Goal: Information Seeking & Learning: Find specific page/section

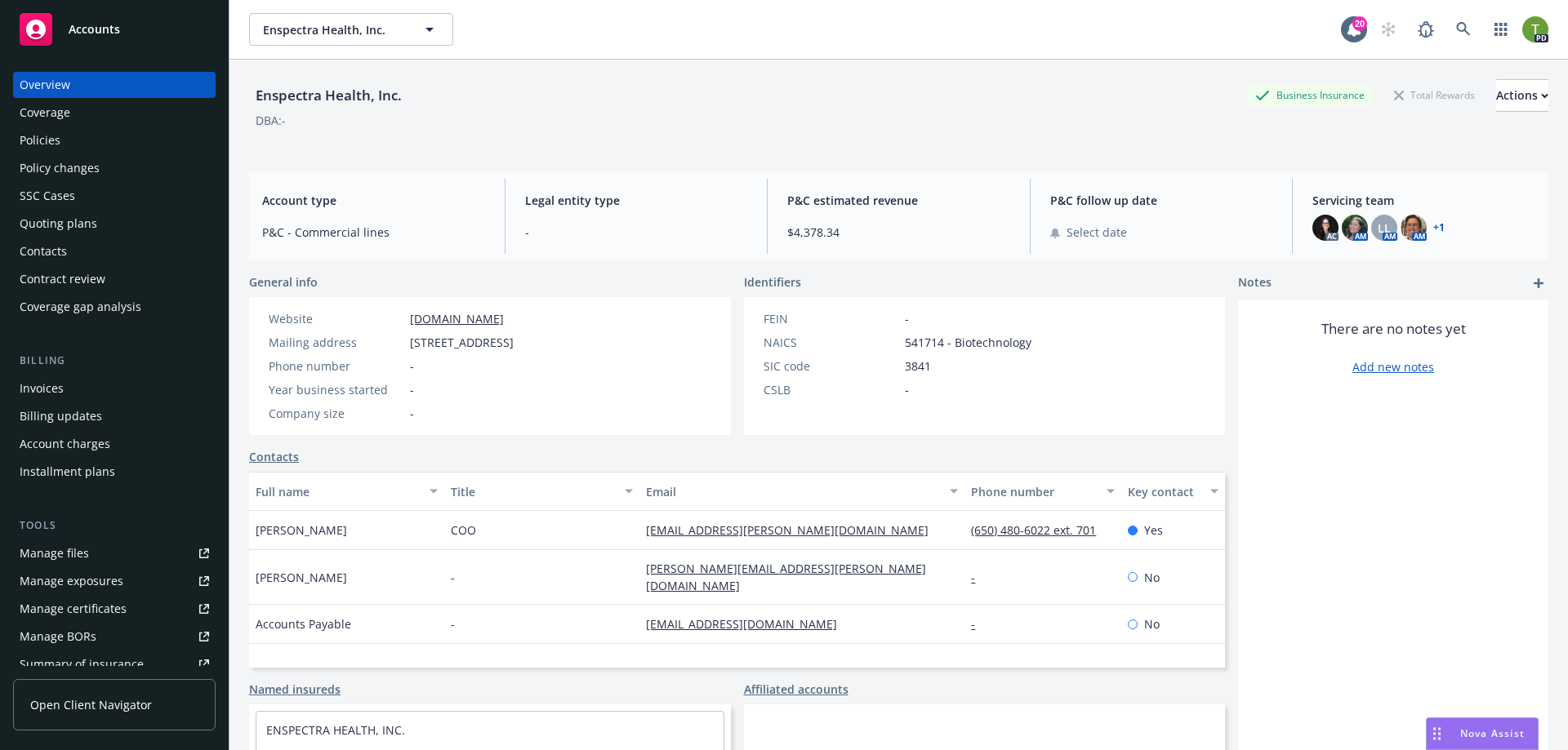
click at [1484, 732] on span "Nova Assist" at bounding box center [1492, 732] width 65 height 14
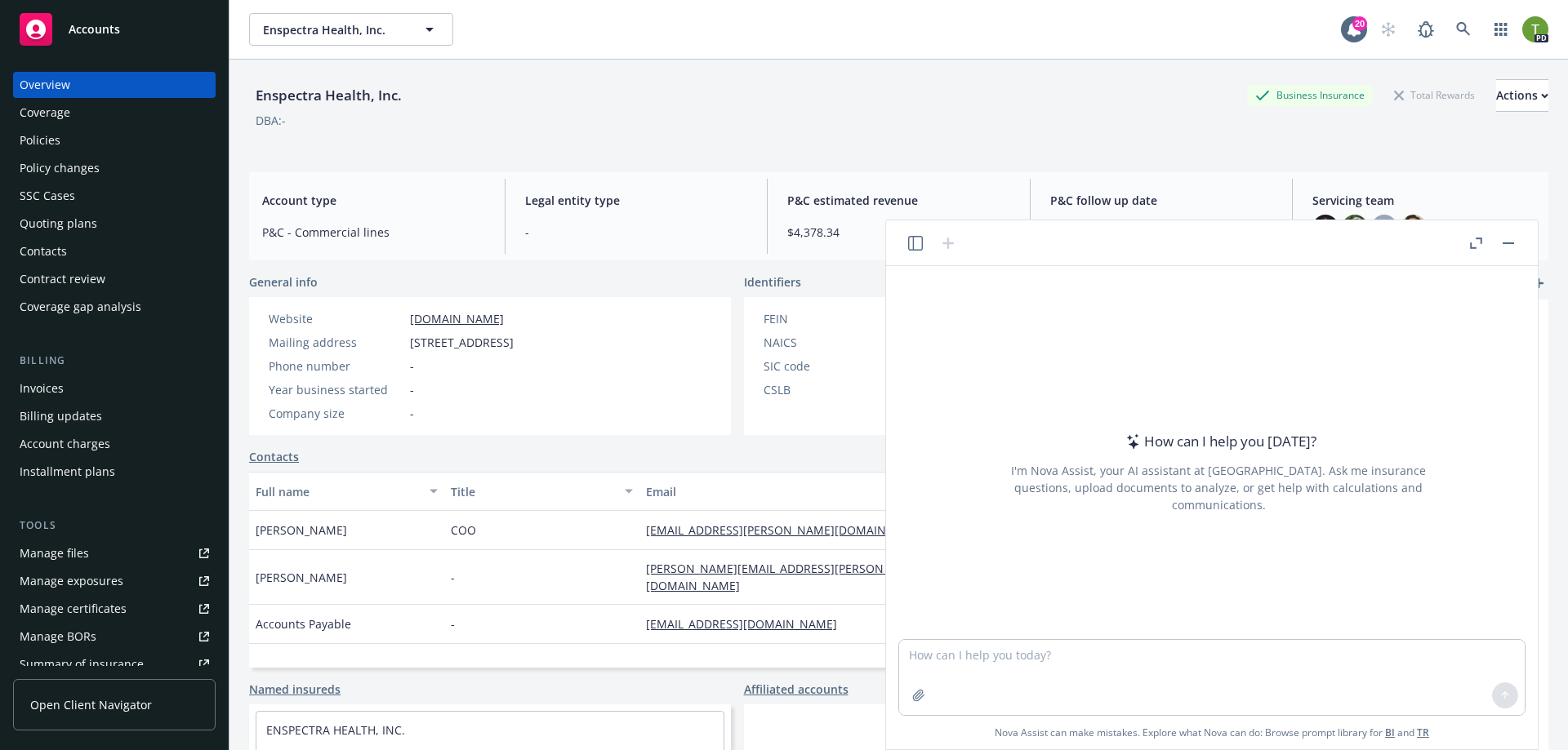
click at [1475, 245] on icon "button" at bounding box center [1475, 243] width 12 height 11
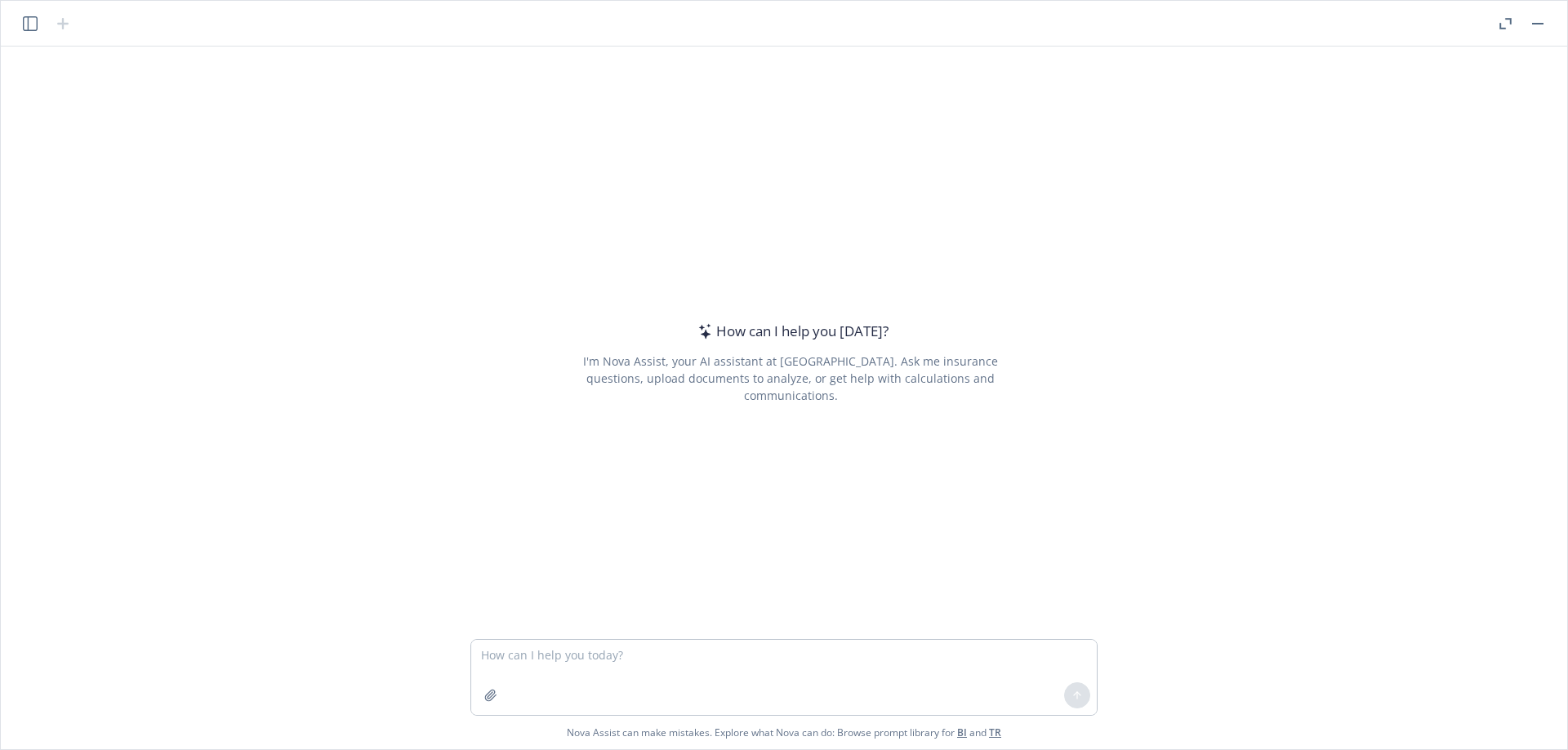
click at [26, 21] on icon "button" at bounding box center [30, 24] width 15 height 15
click at [147, 190] on p "All accounts" at bounding box center [144, 188] width 54 height 14
click at [87, 190] on p "Current account" at bounding box center [65, 188] width 74 height 14
click at [1506, 25] on icon "button" at bounding box center [1504, 23] width 12 height 11
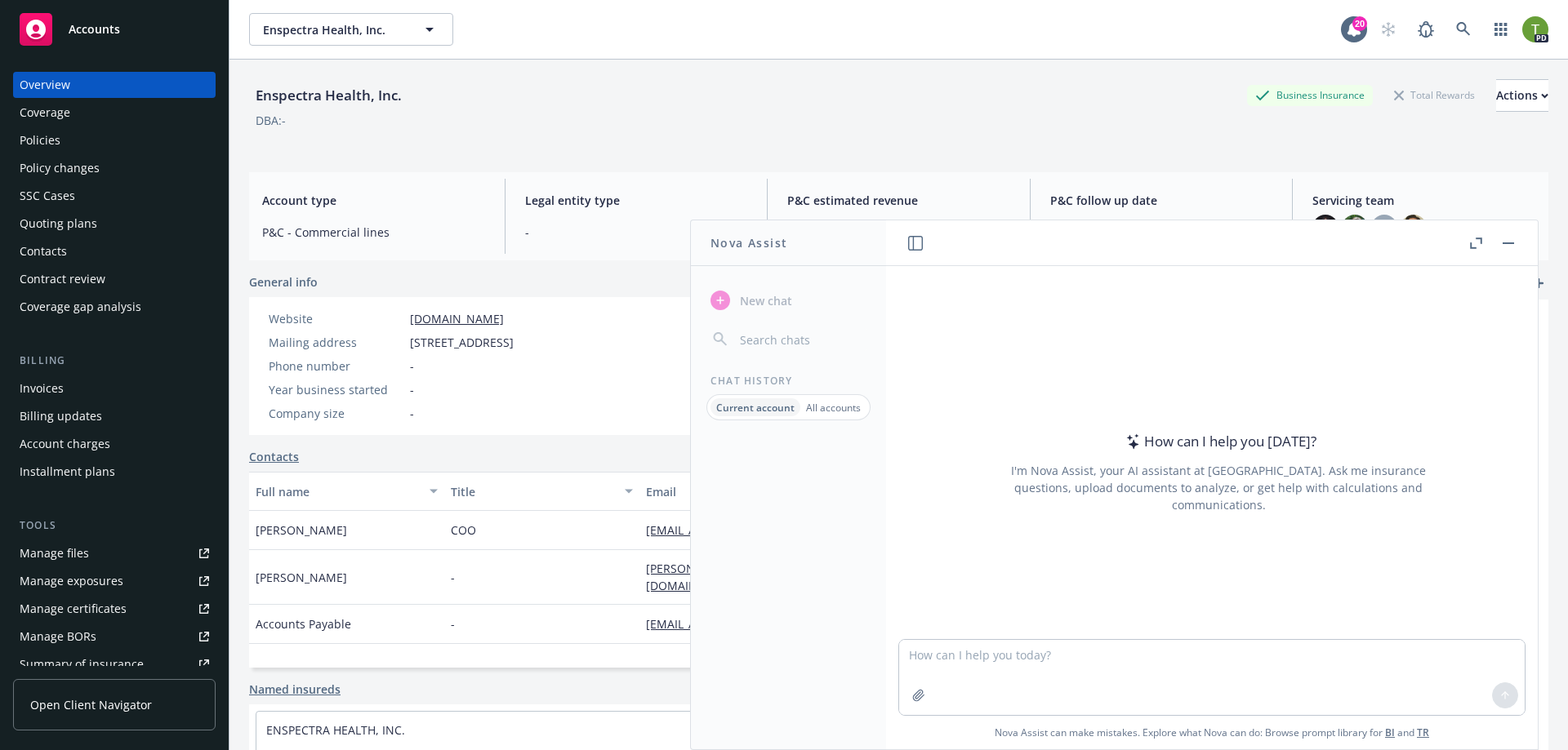
click at [1510, 240] on button "button" at bounding box center [1507, 242] width 19 height 19
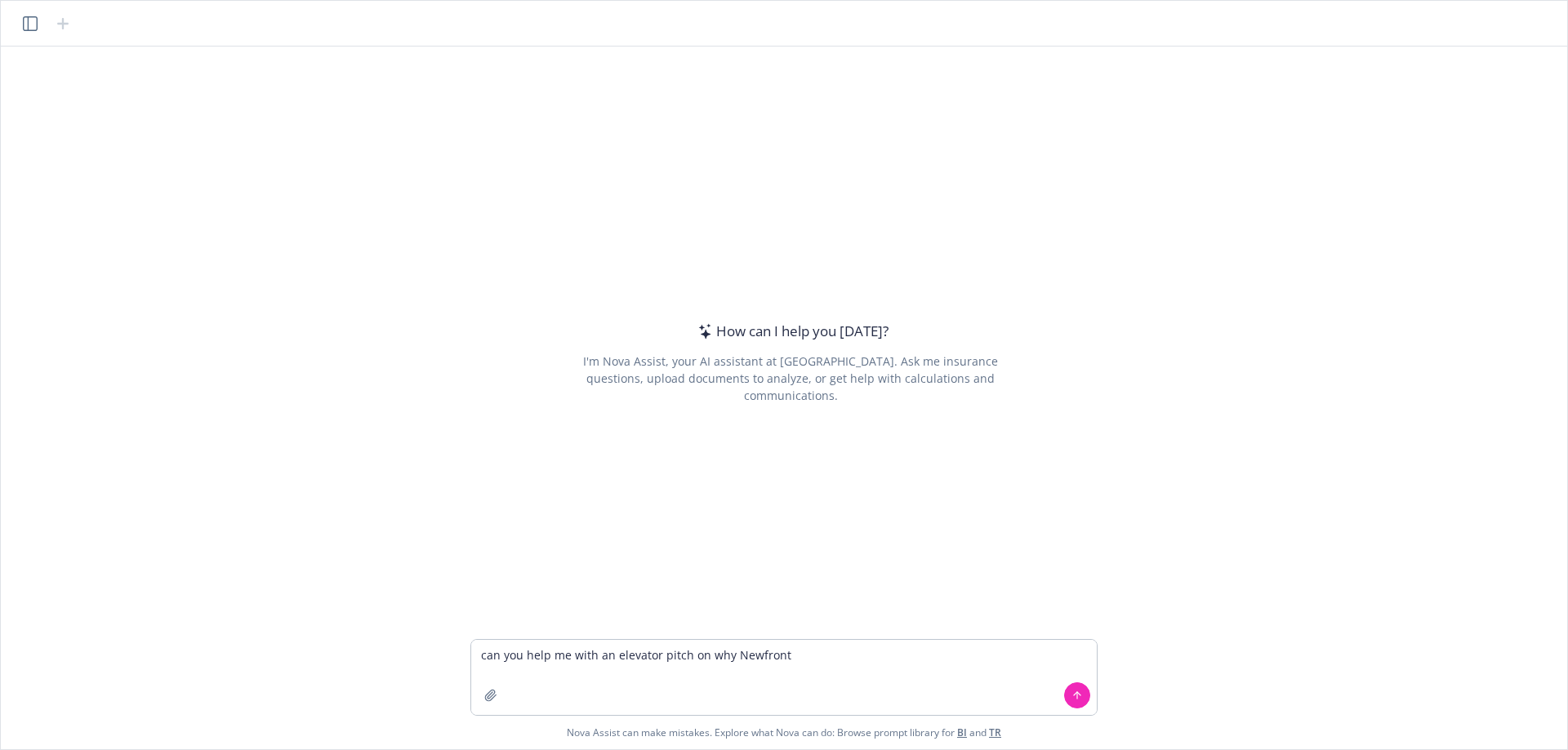
type textarea "can you help me with an elevator pitch on why Newfront?"
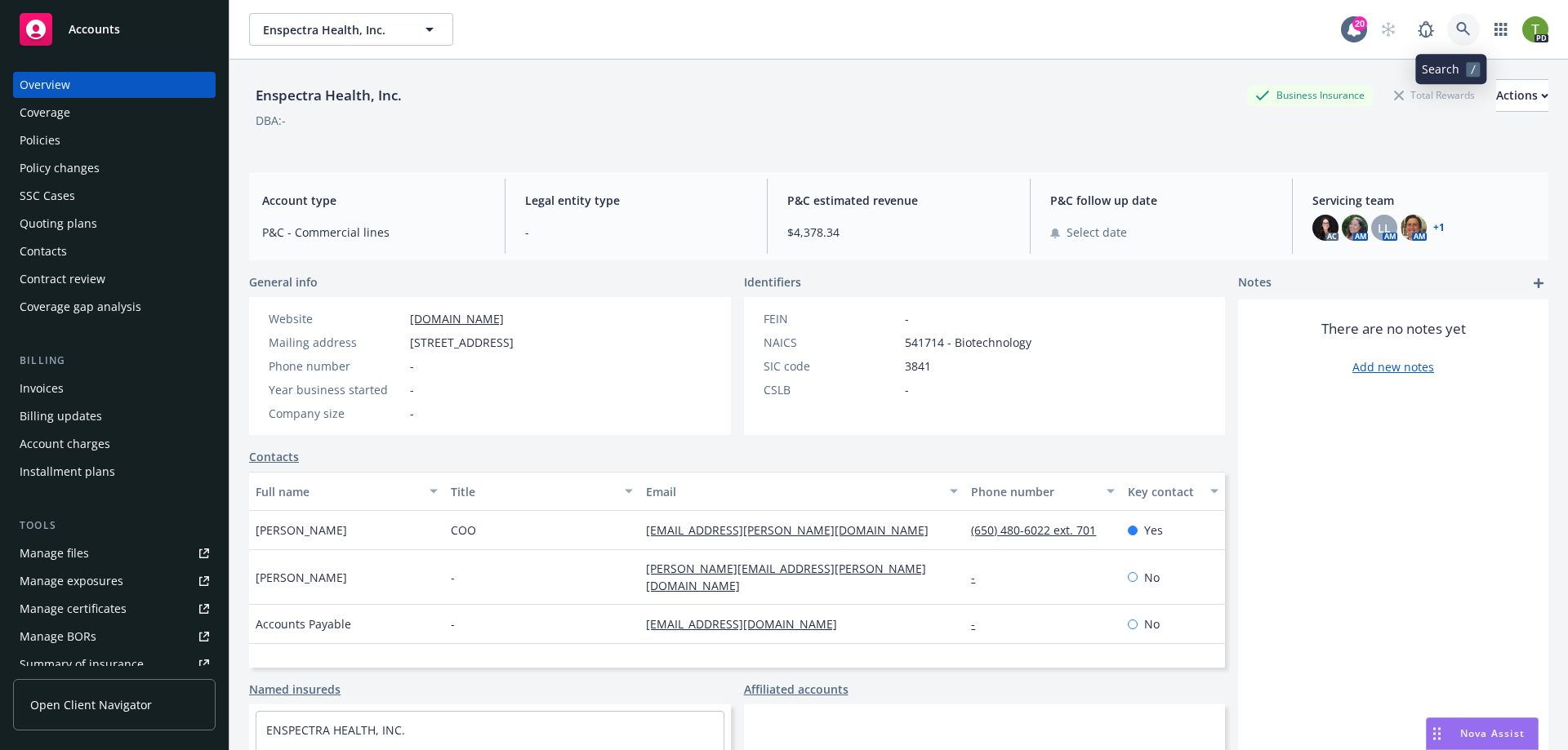
click at [1456, 29] on icon at bounding box center [1463, 29] width 15 height 15
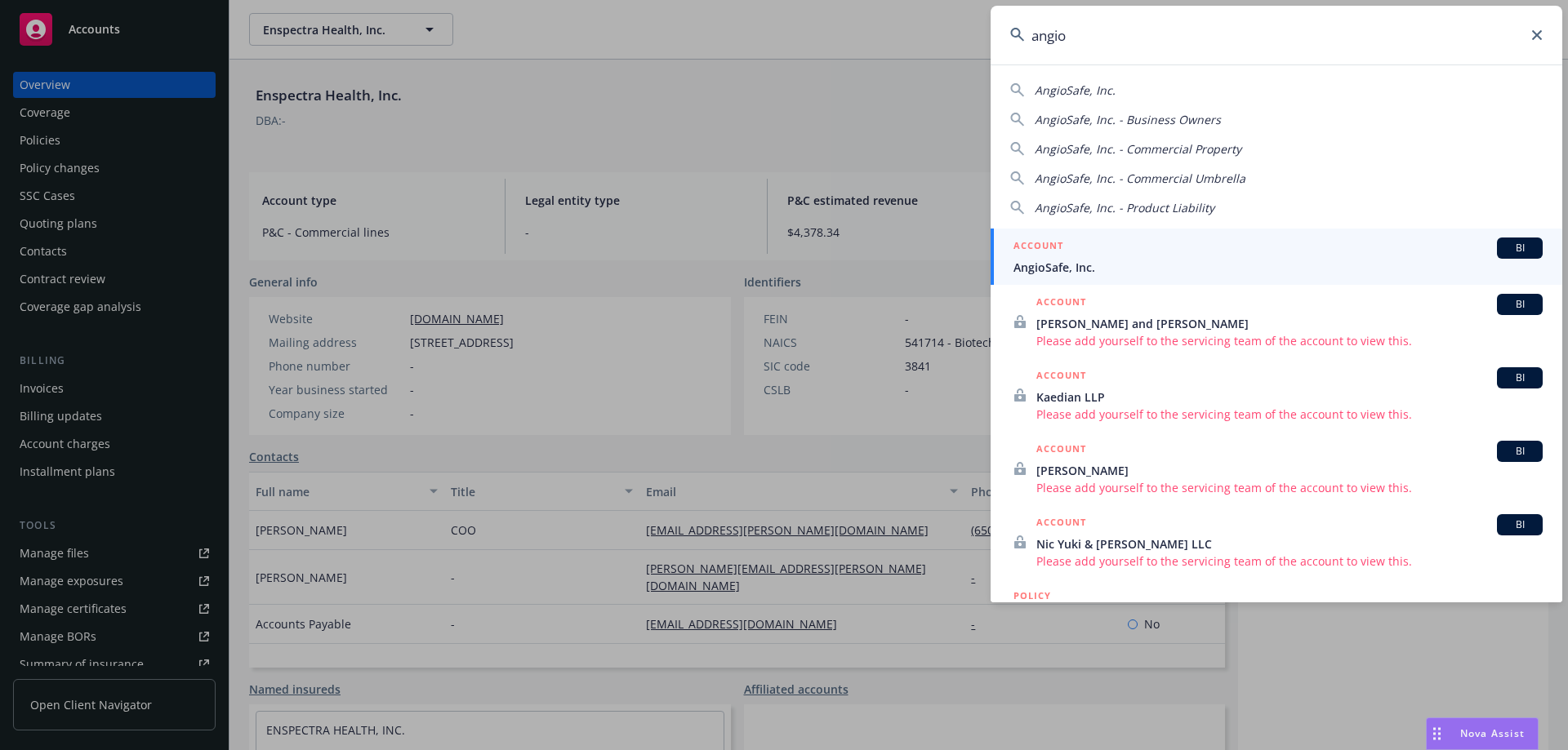
type input "angio"
click at [1073, 268] on span "AngioSafe, Inc." at bounding box center [1278, 267] width 529 height 18
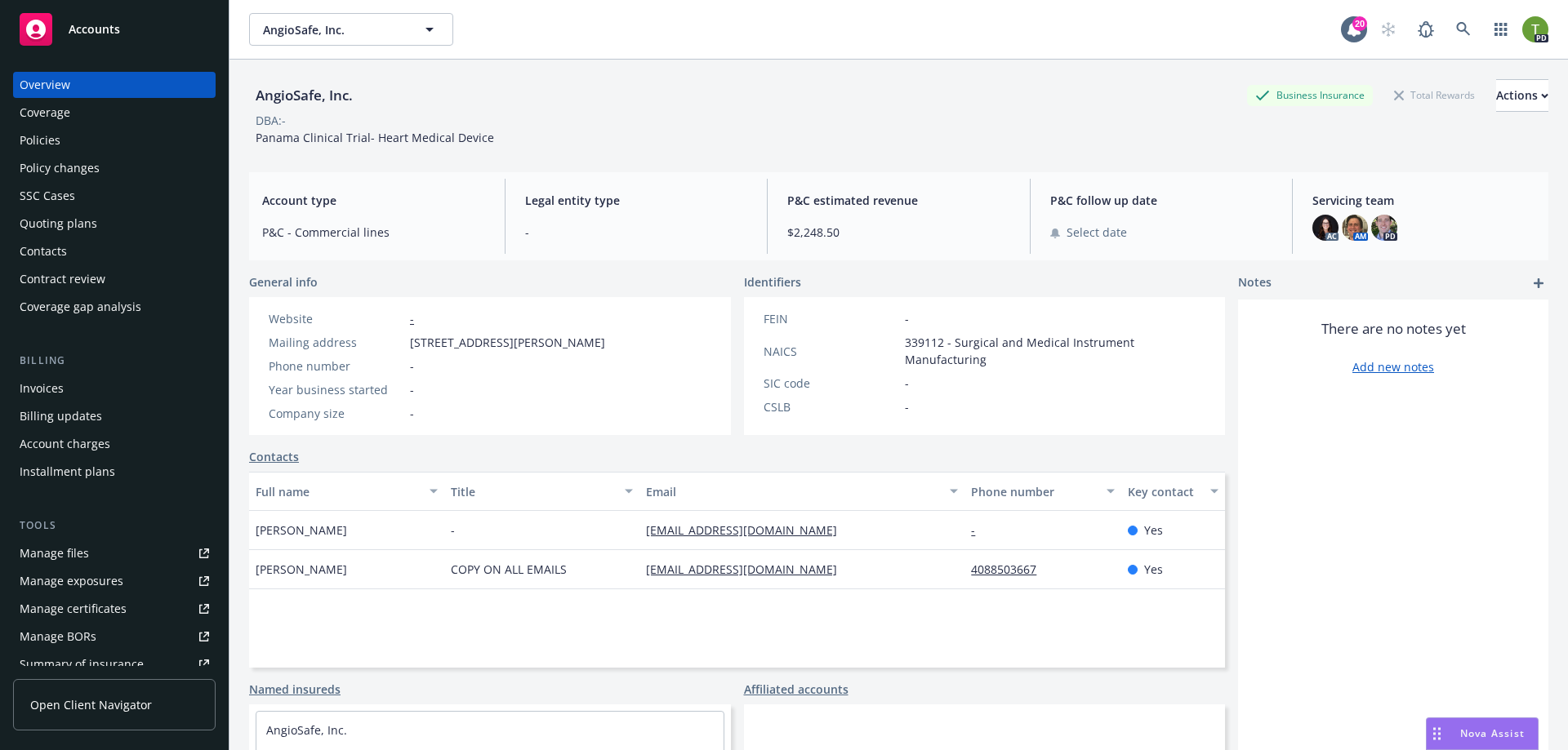
click at [97, 135] on div "Policies" at bounding box center [113, 140] width 189 height 26
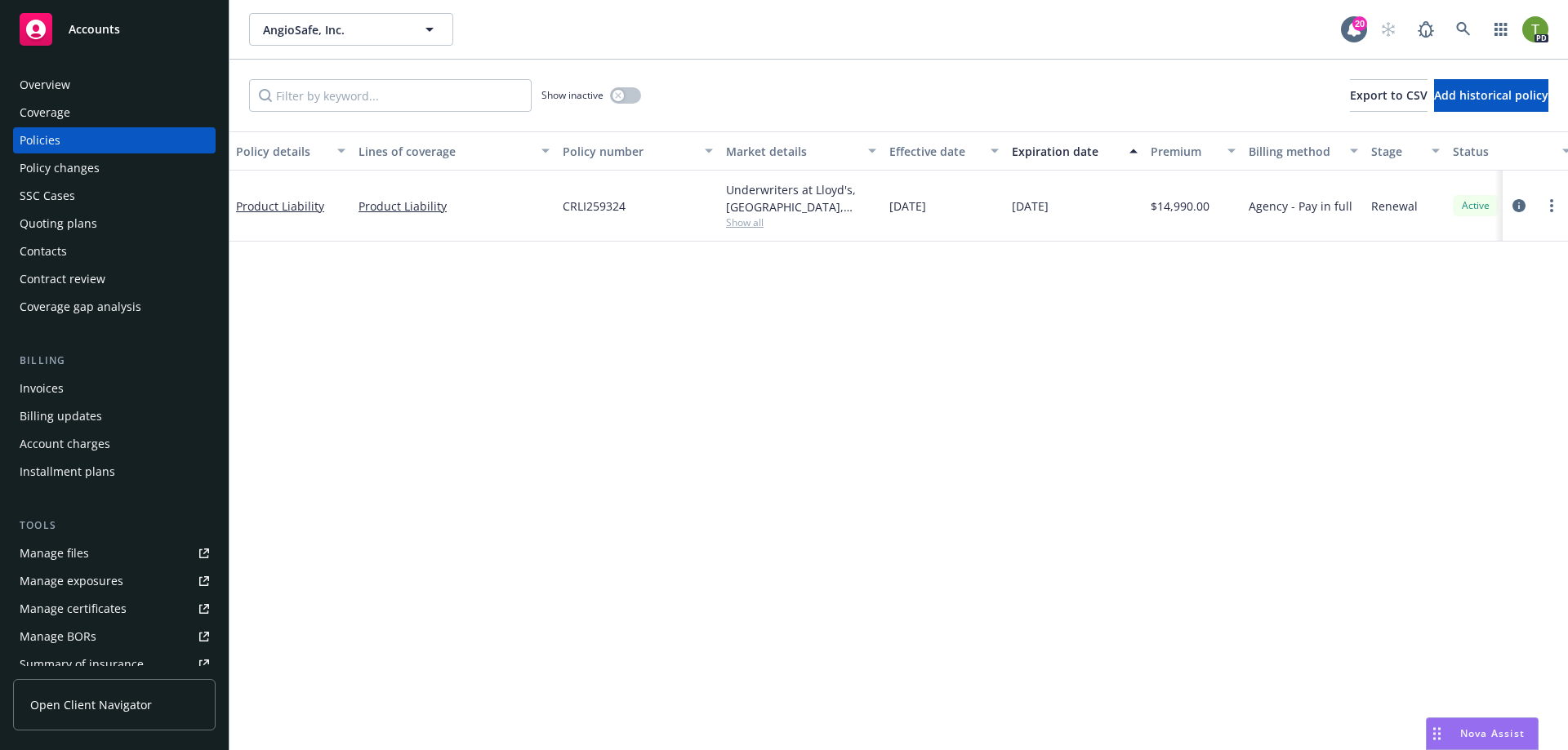
click at [80, 158] on div "Policy changes" at bounding box center [59, 168] width 80 height 26
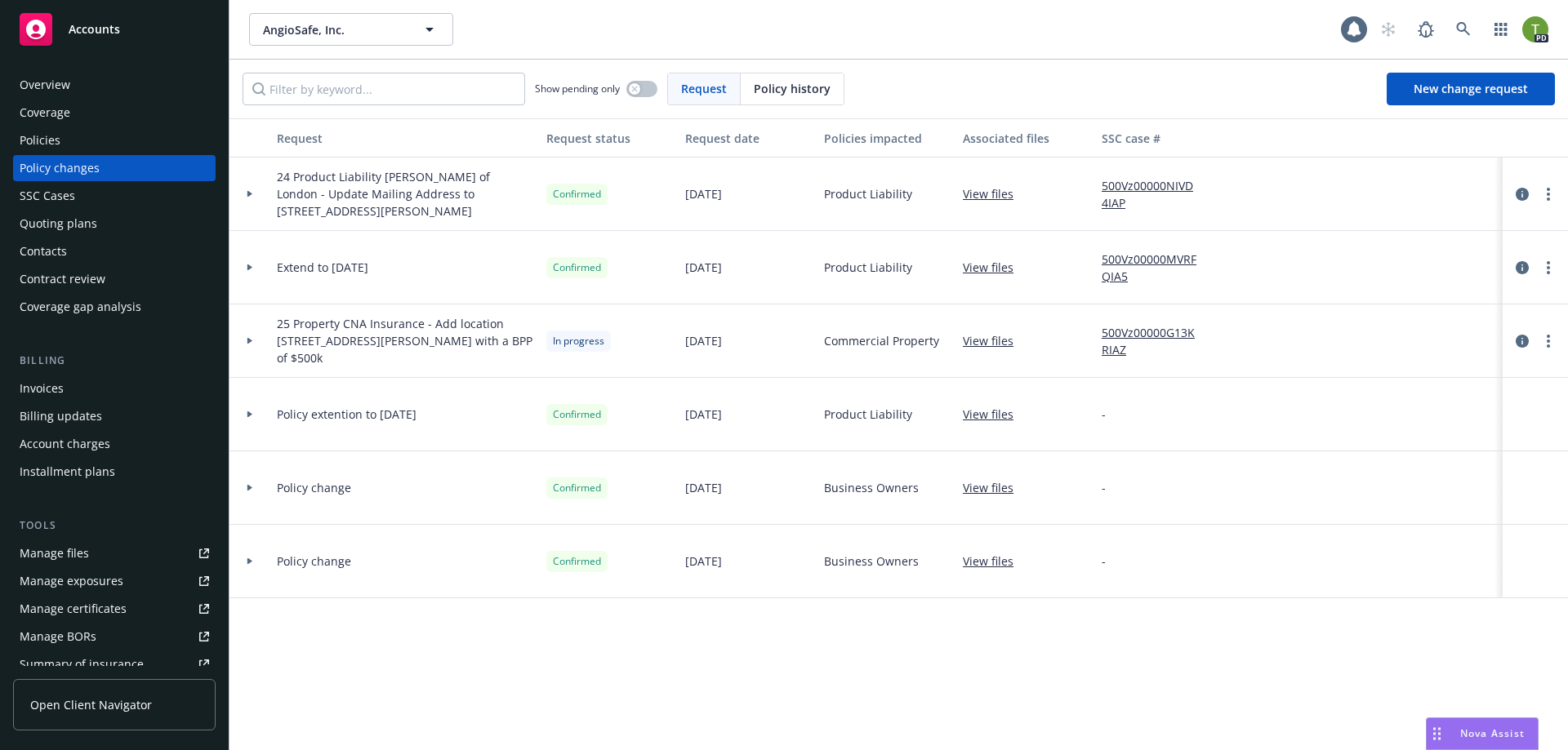
click at [76, 138] on div "Policies" at bounding box center [113, 140] width 189 height 26
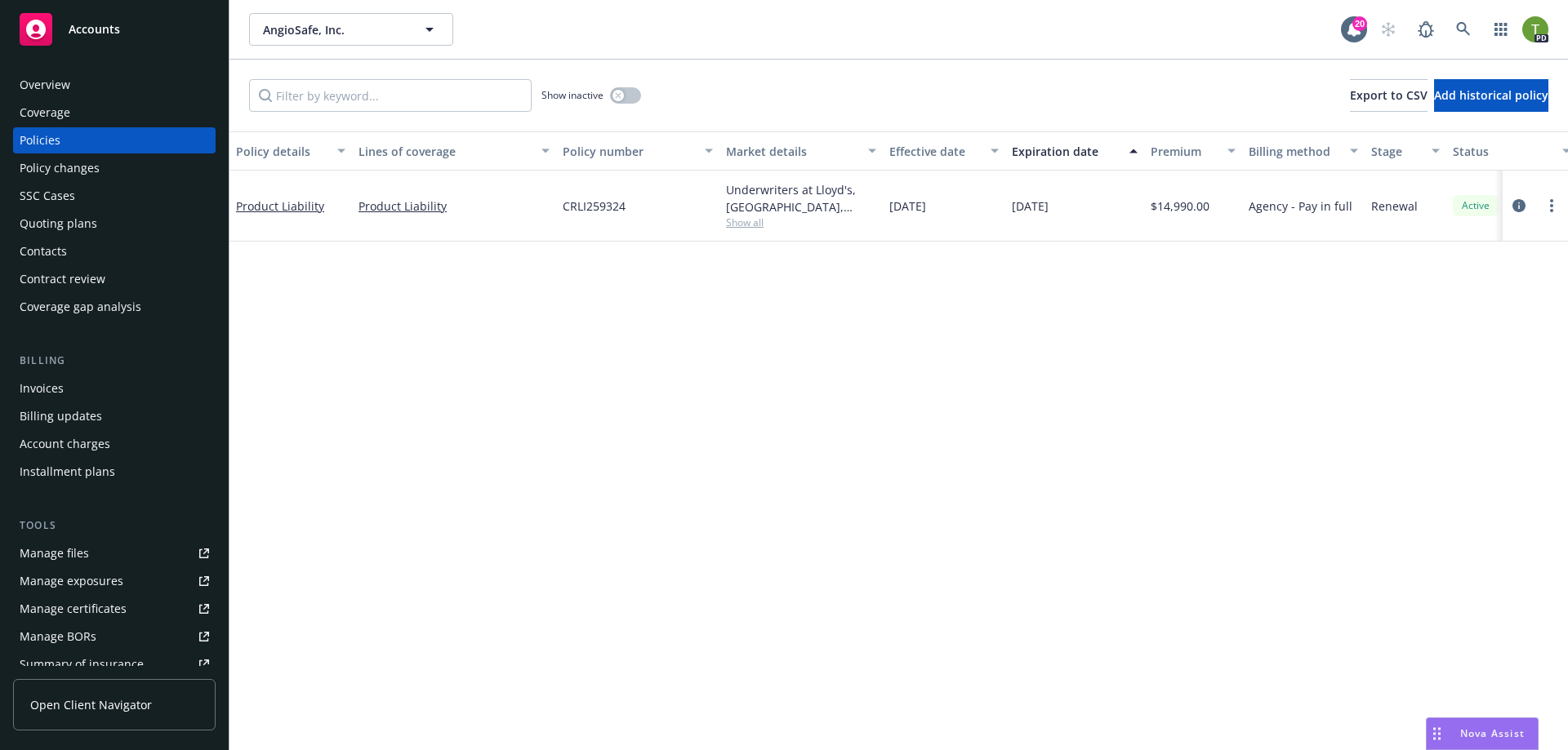
click at [74, 168] on div "Policy changes" at bounding box center [59, 168] width 80 height 26
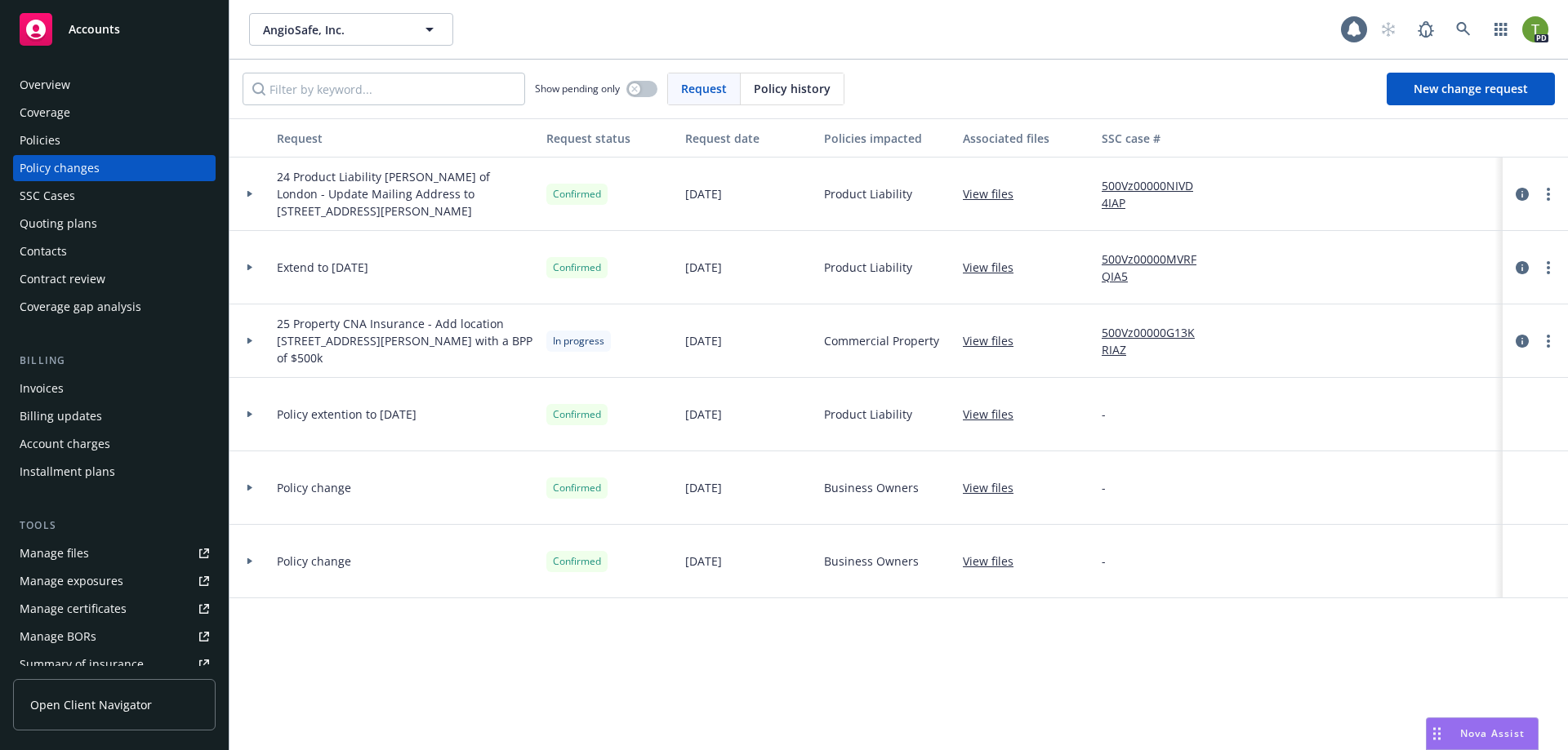
click at [77, 148] on div "Policies" at bounding box center [113, 140] width 189 height 26
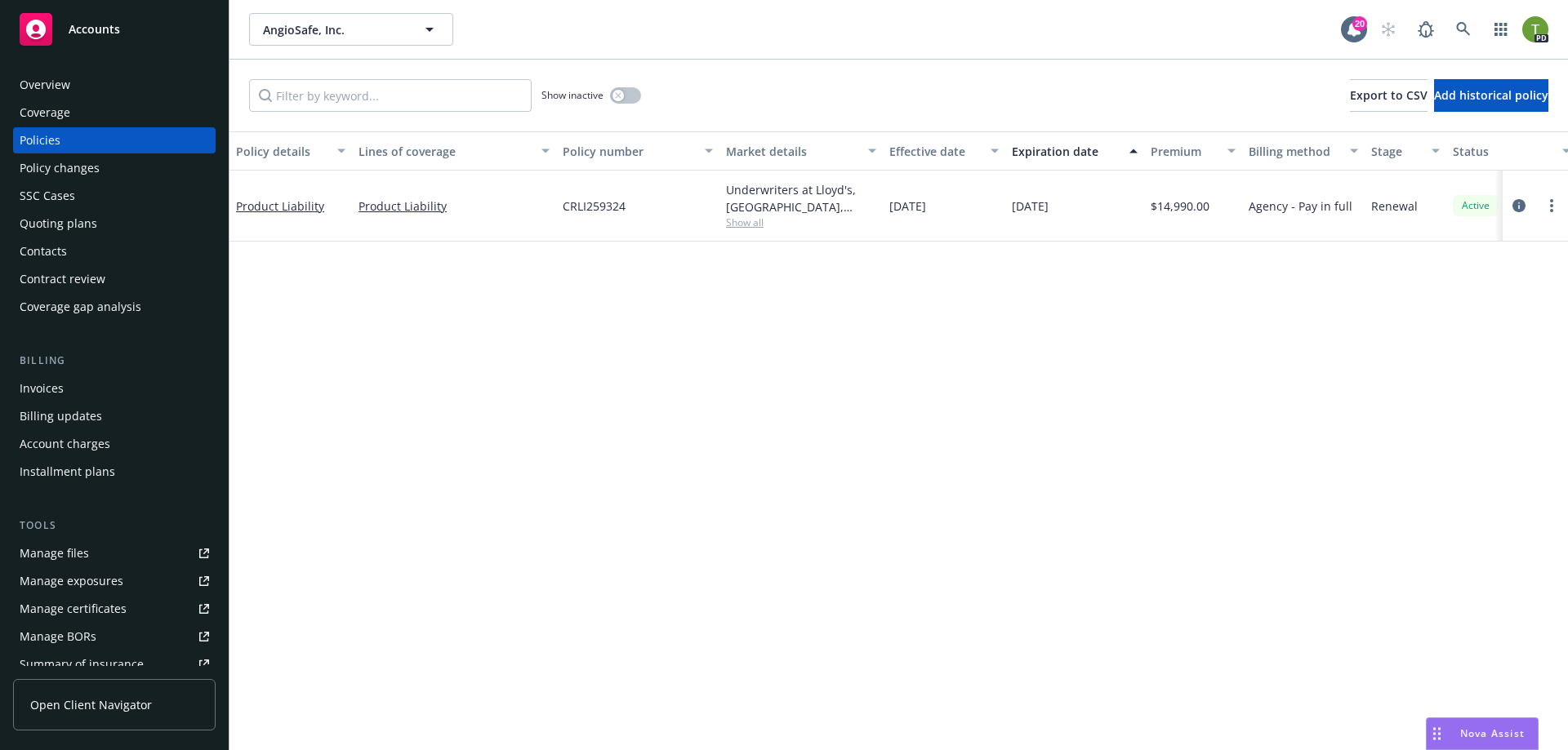
click at [77, 104] on div "Coverage" at bounding box center [113, 112] width 189 height 26
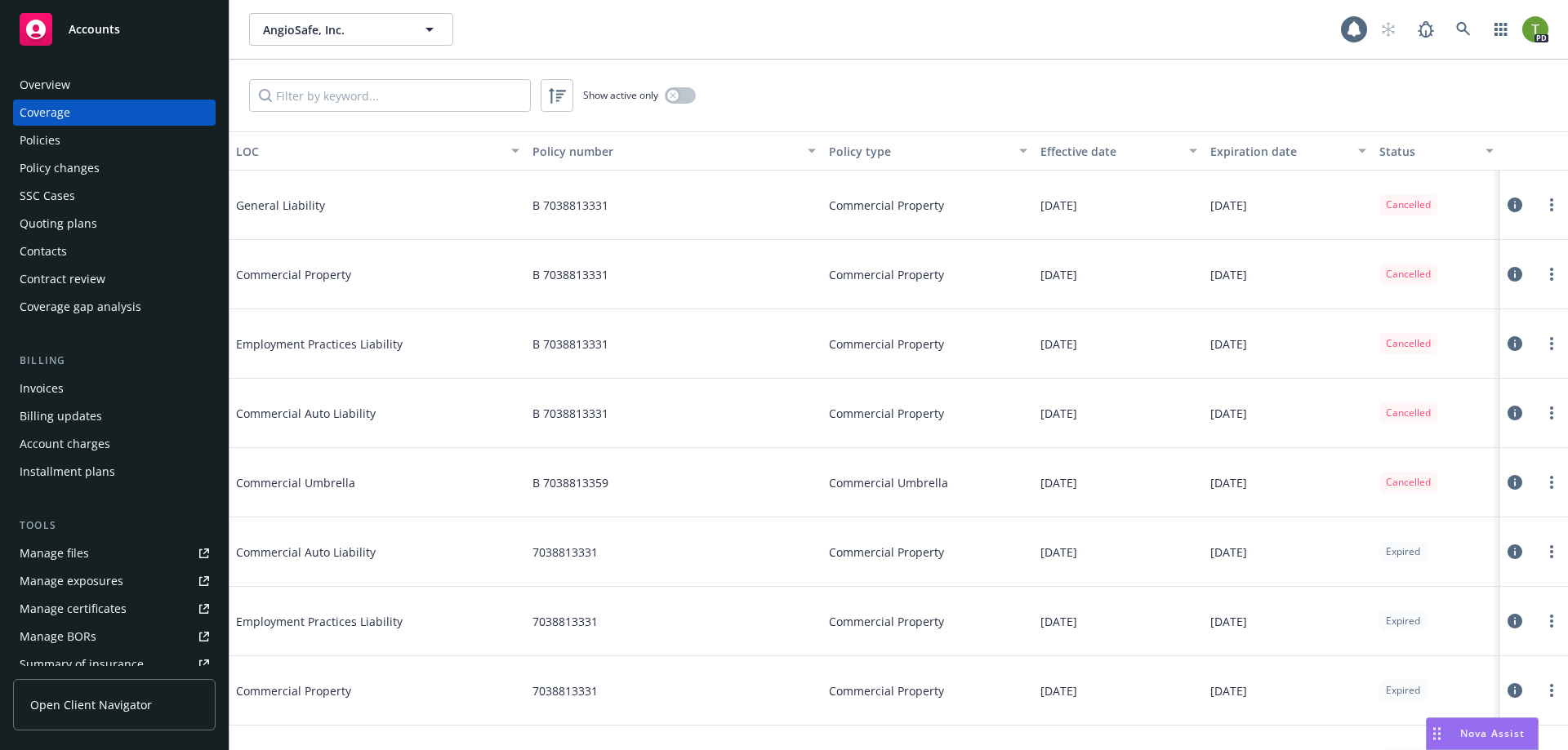
click at [75, 93] on div "Overview" at bounding box center [113, 85] width 189 height 26
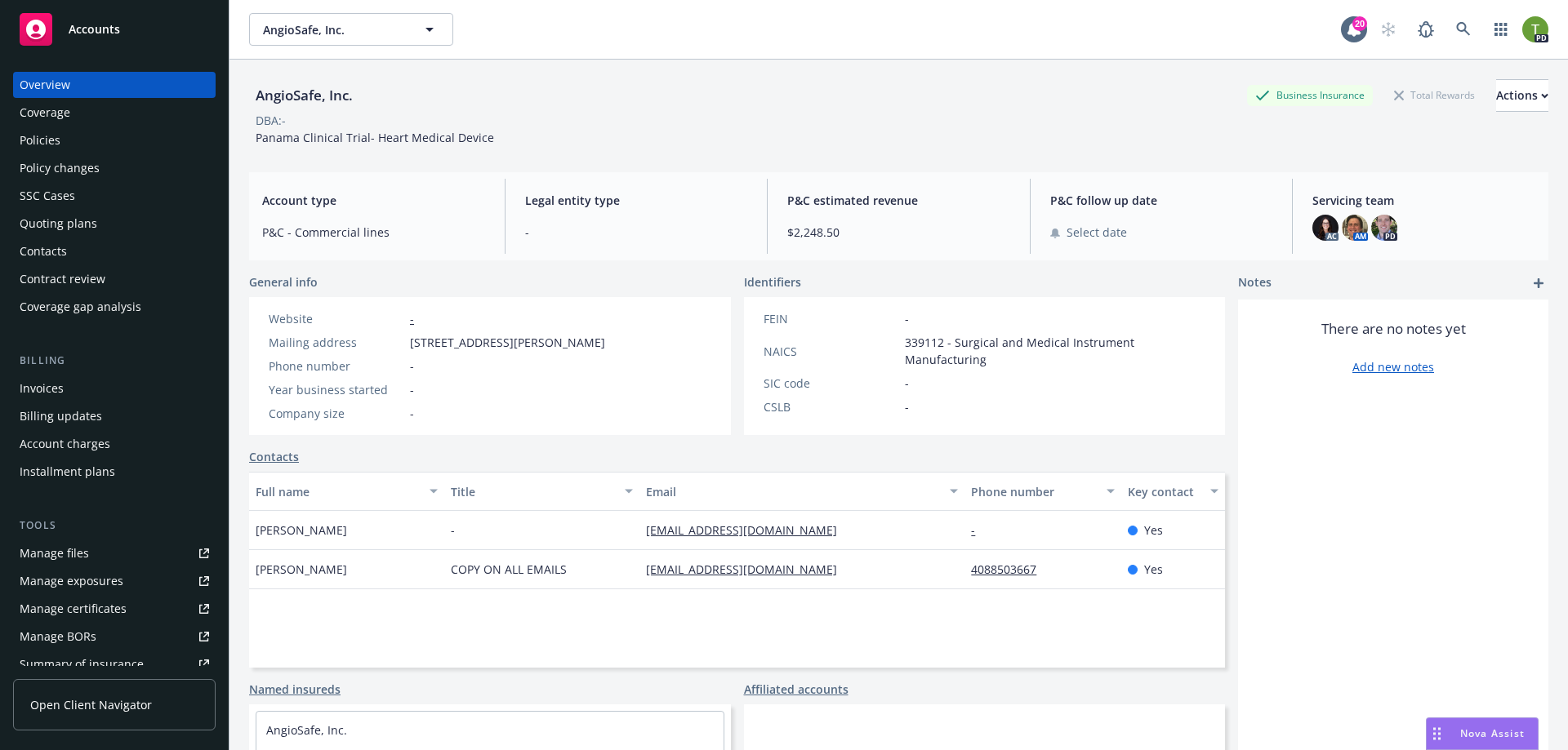
click at [72, 111] on div "Coverage" at bounding box center [113, 112] width 189 height 26
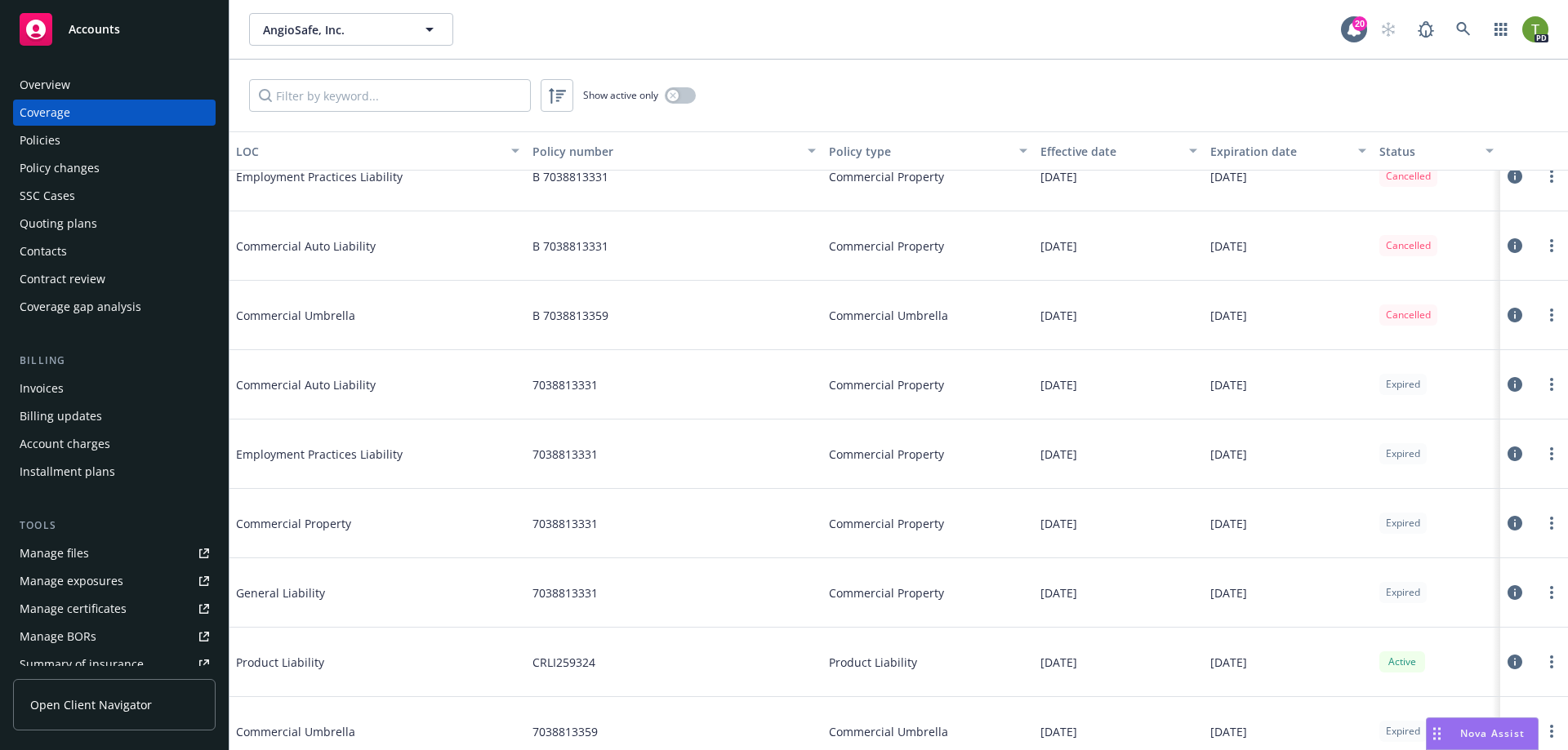
scroll to position [180, 0]
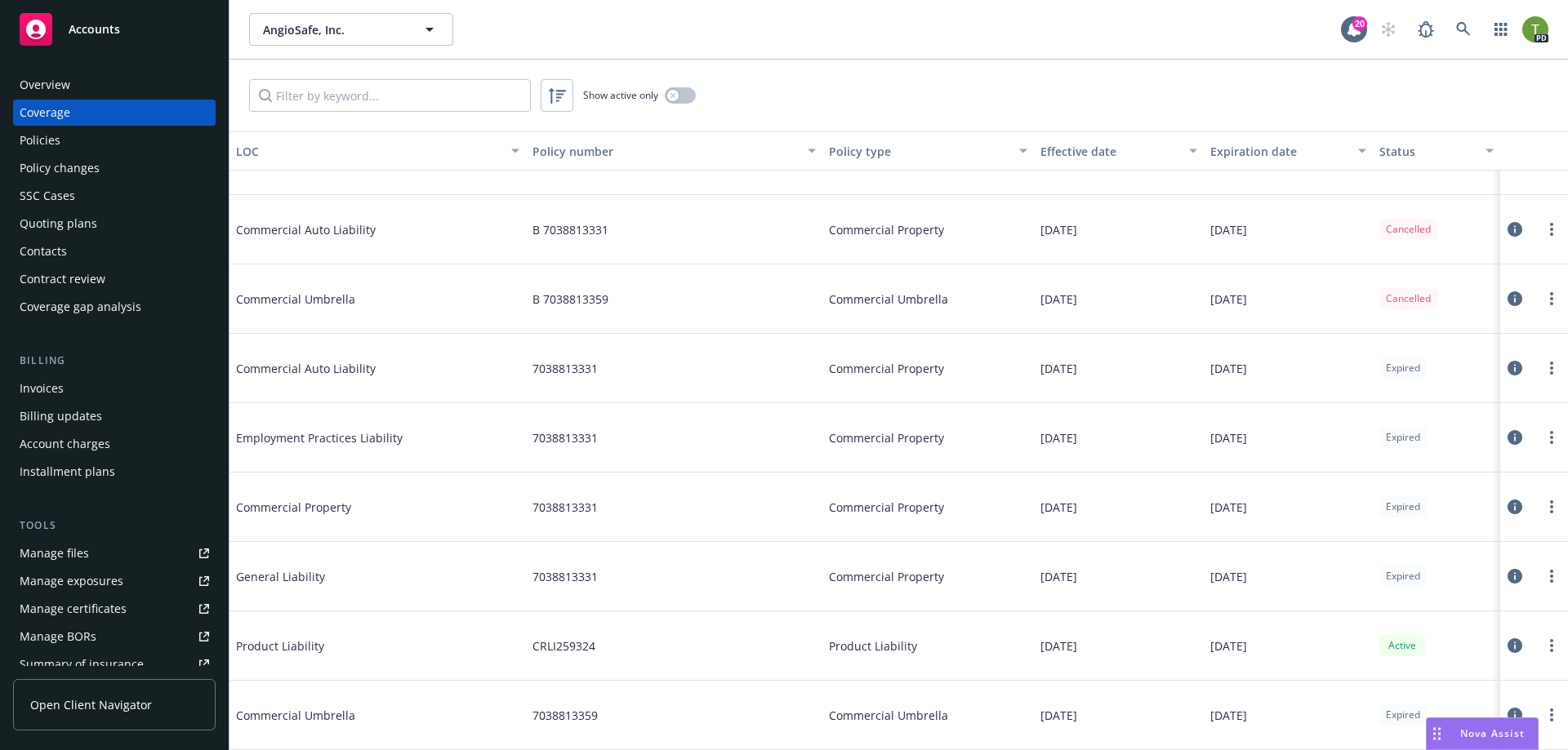
click at [51, 151] on div "Policies" at bounding box center [40, 140] width 41 height 26
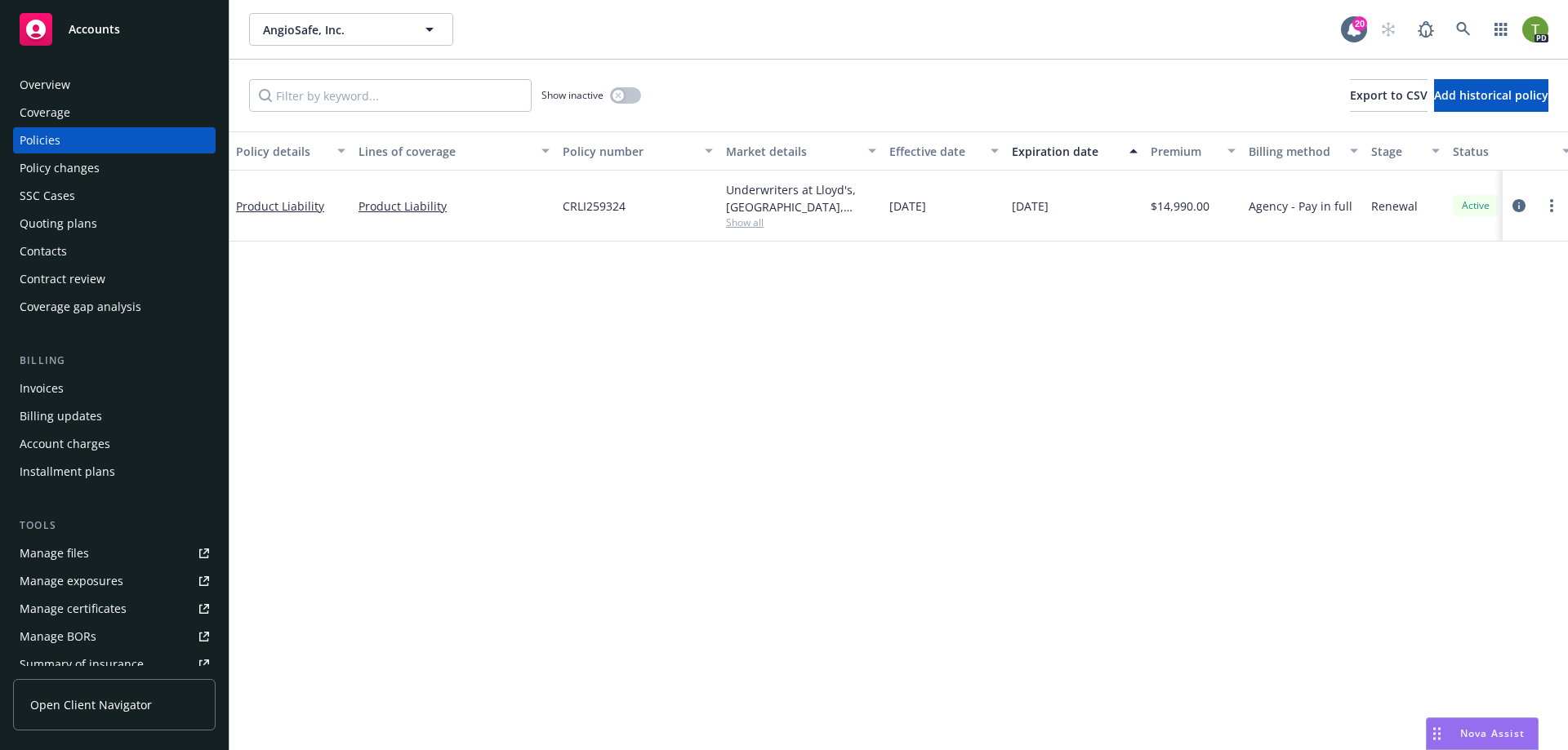
click at [51, 106] on div "Coverage" at bounding box center [44, 112] width 51 height 26
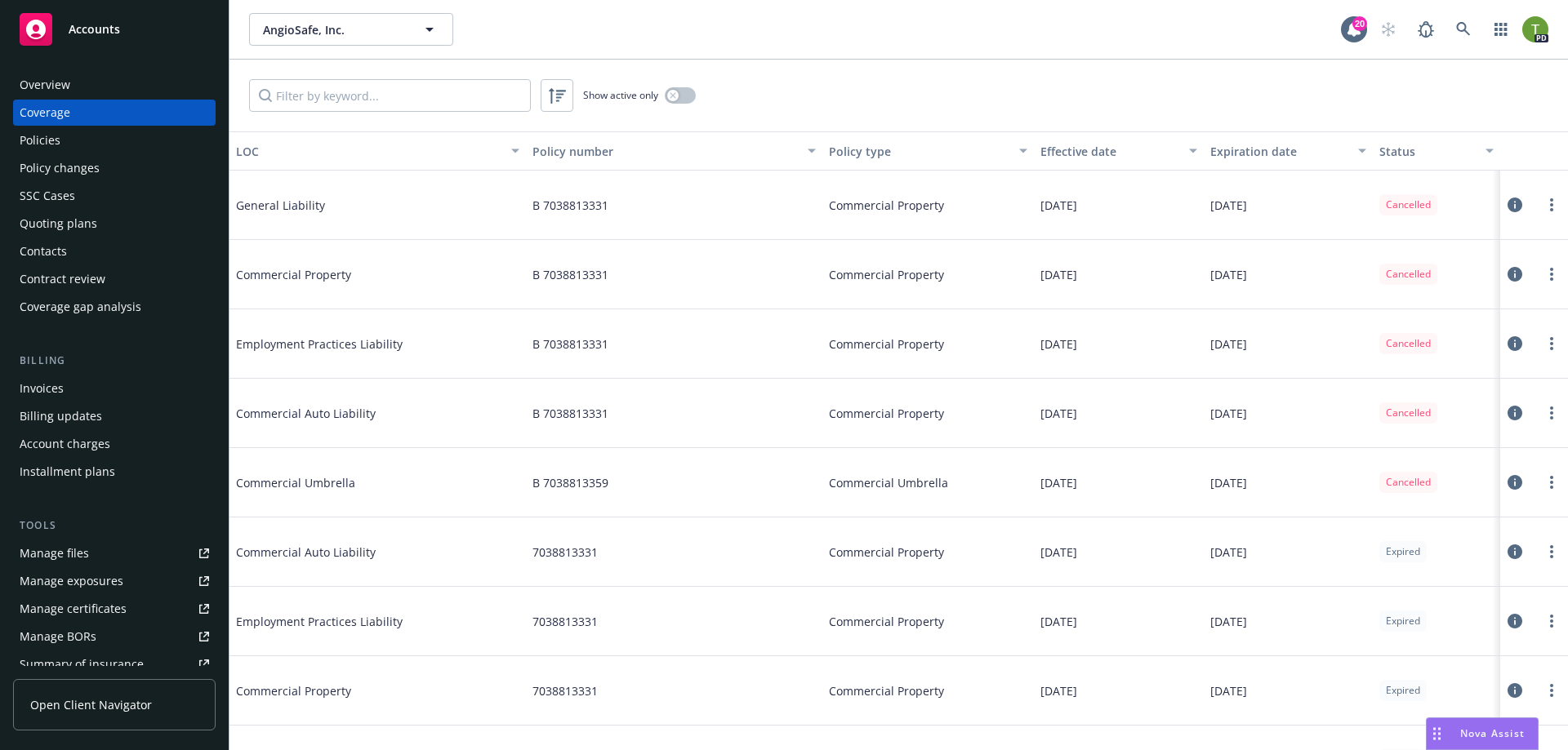
click at [69, 143] on div "Policies" at bounding box center [113, 140] width 189 height 26
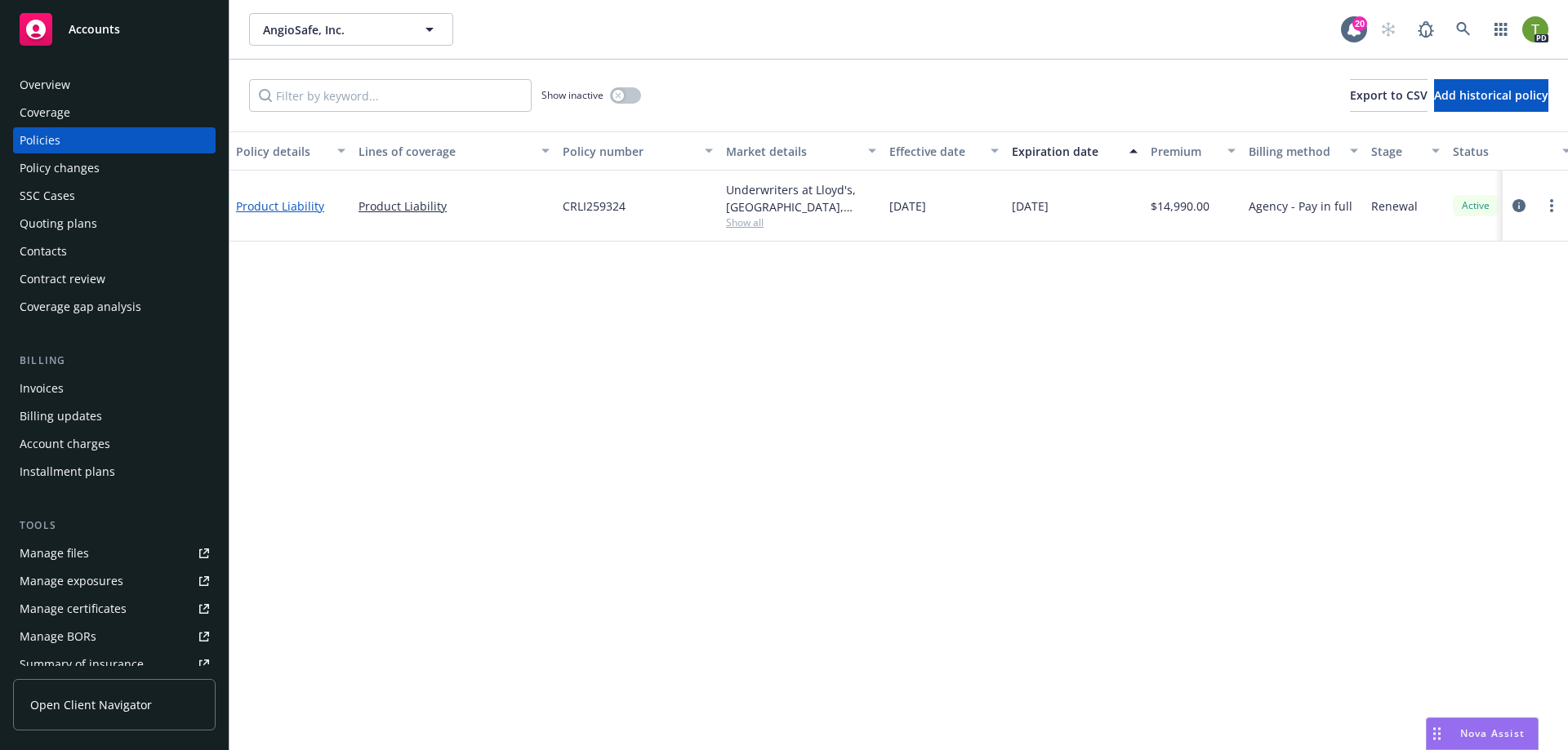
click at [260, 205] on link "Product Liability" at bounding box center [280, 205] width 88 height 16
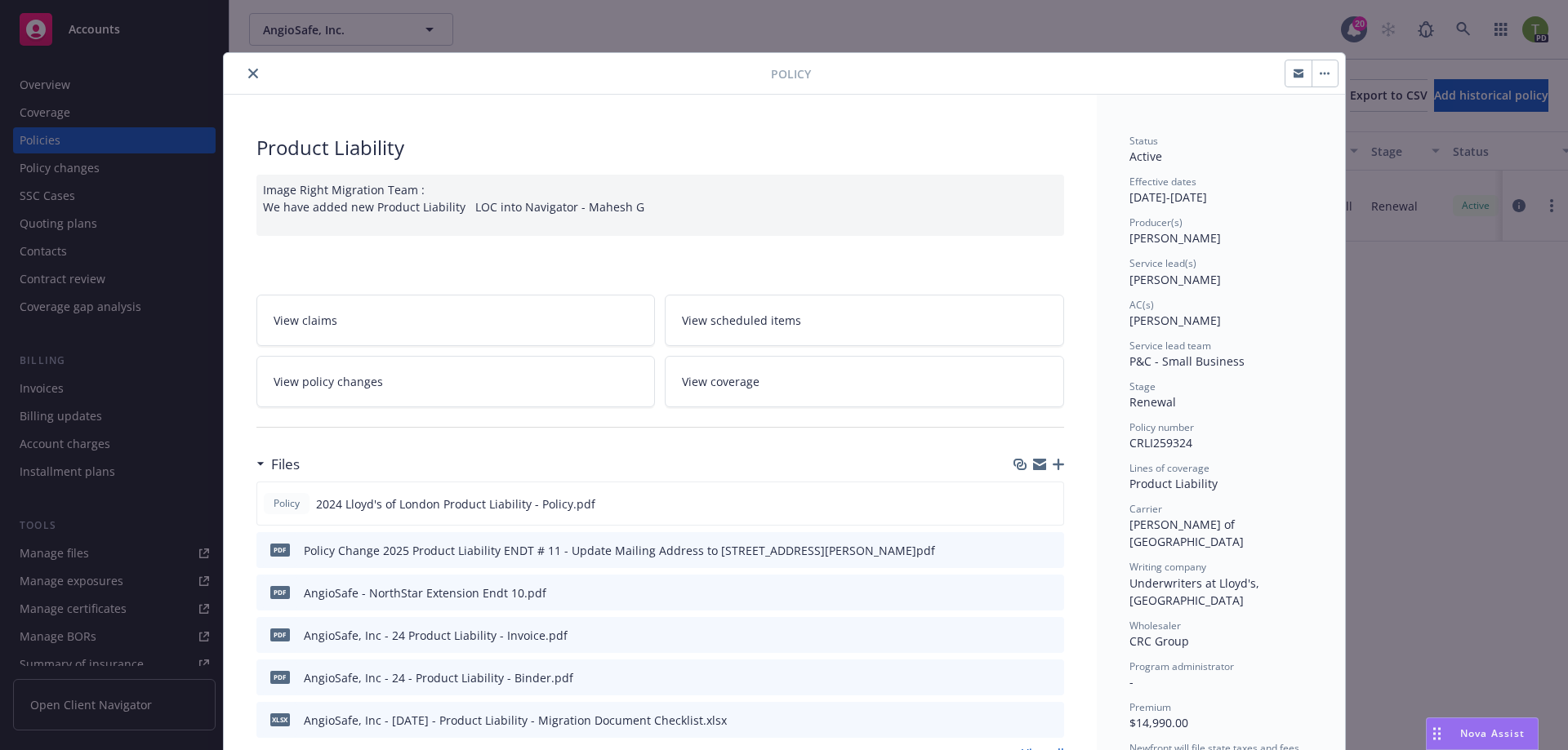
click at [231, 68] on div at bounding box center [501, 73] width 540 height 19
click at [248, 73] on icon "close" at bounding box center [253, 73] width 10 height 10
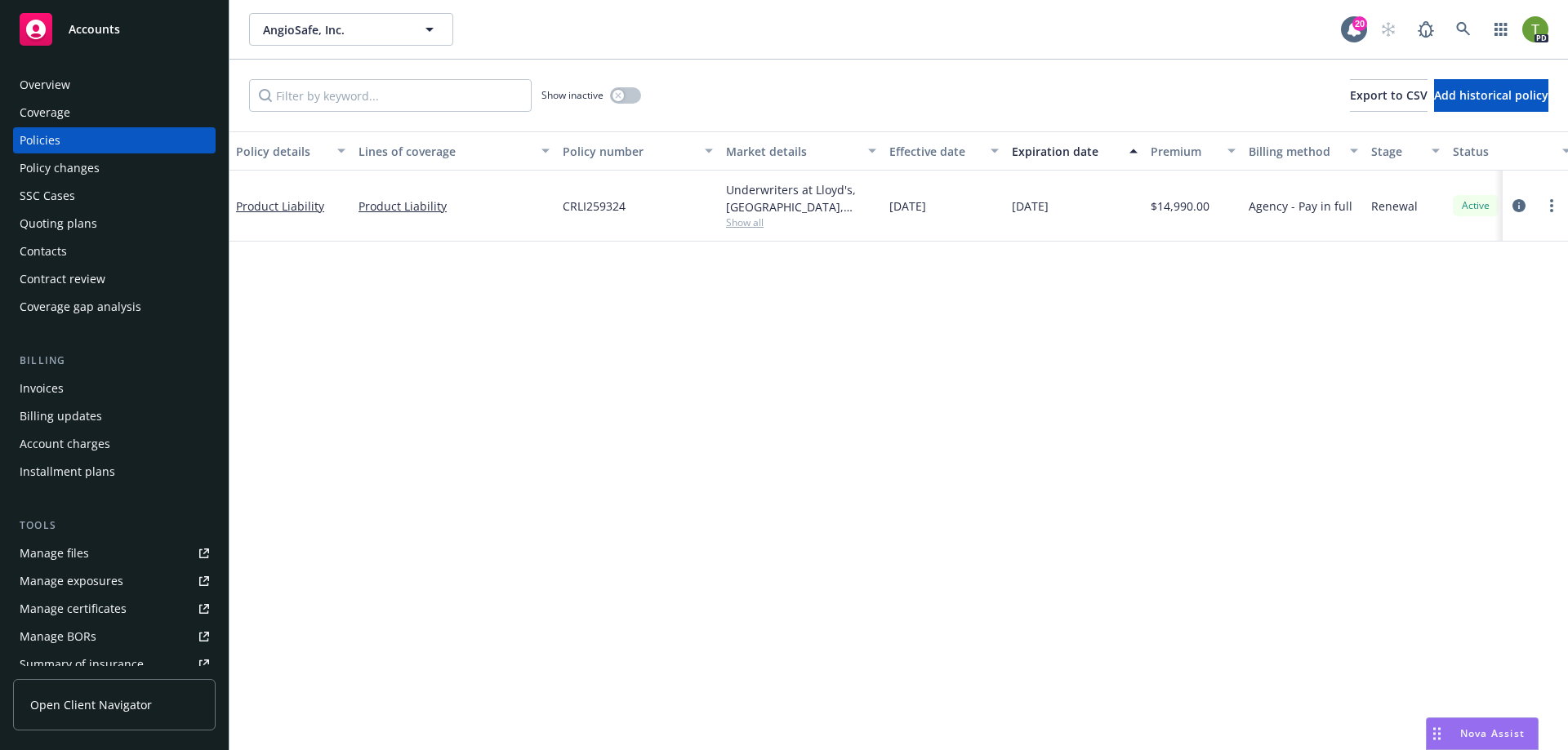
click at [81, 108] on div "Coverage" at bounding box center [113, 112] width 189 height 26
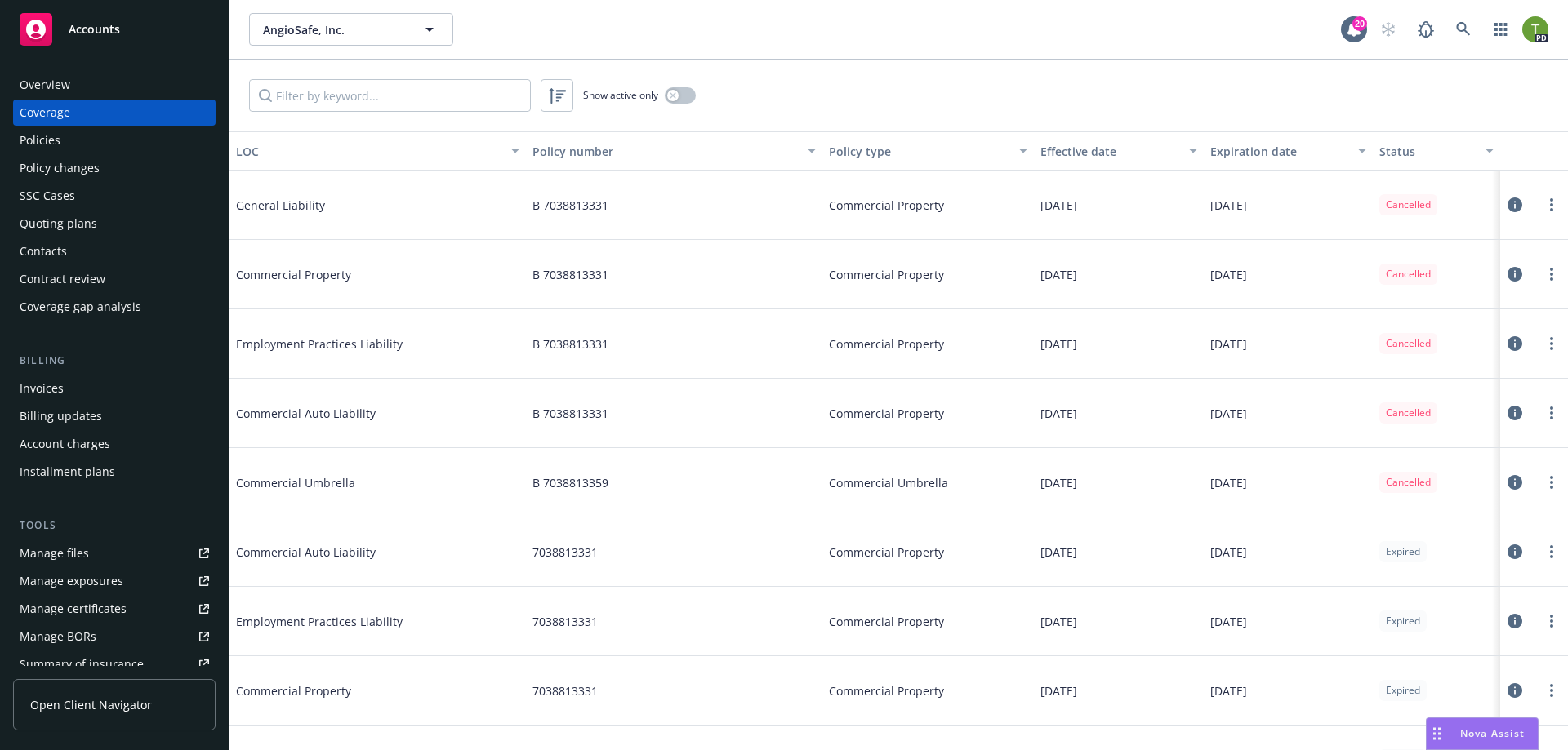
click at [46, 136] on div "Policies" at bounding box center [40, 140] width 41 height 26
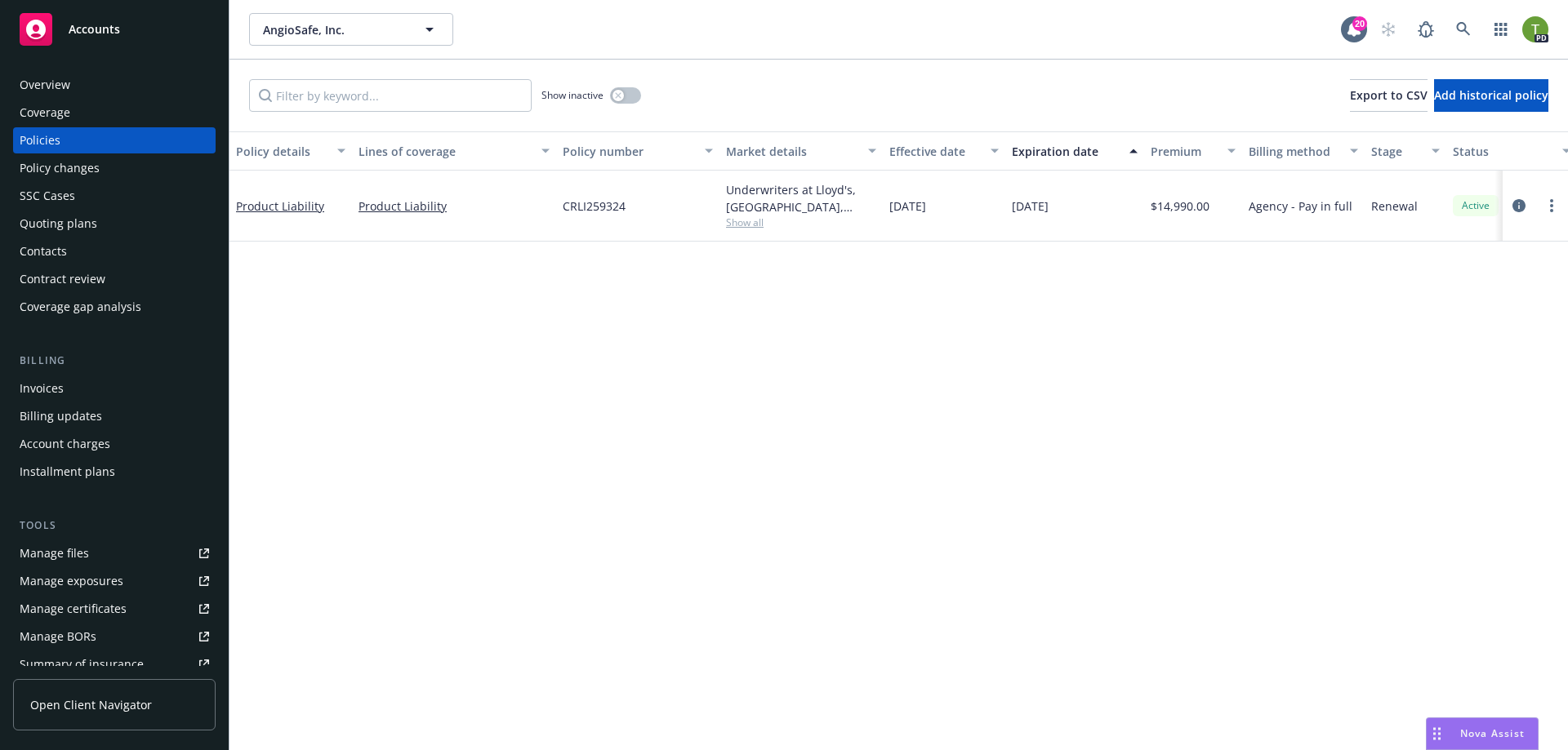
click at [1474, 204] on span "Active" at bounding box center [1475, 205] width 32 height 15
click at [1494, 153] on div "Status" at bounding box center [1503, 151] width 100 height 18
click at [1560, 152] on div "Status" at bounding box center [1512, 151] width 118 height 18
click at [1562, 152] on icon "button" at bounding box center [1565, 150] width 8 height 5
click at [53, 120] on div "Coverage" at bounding box center [44, 112] width 51 height 26
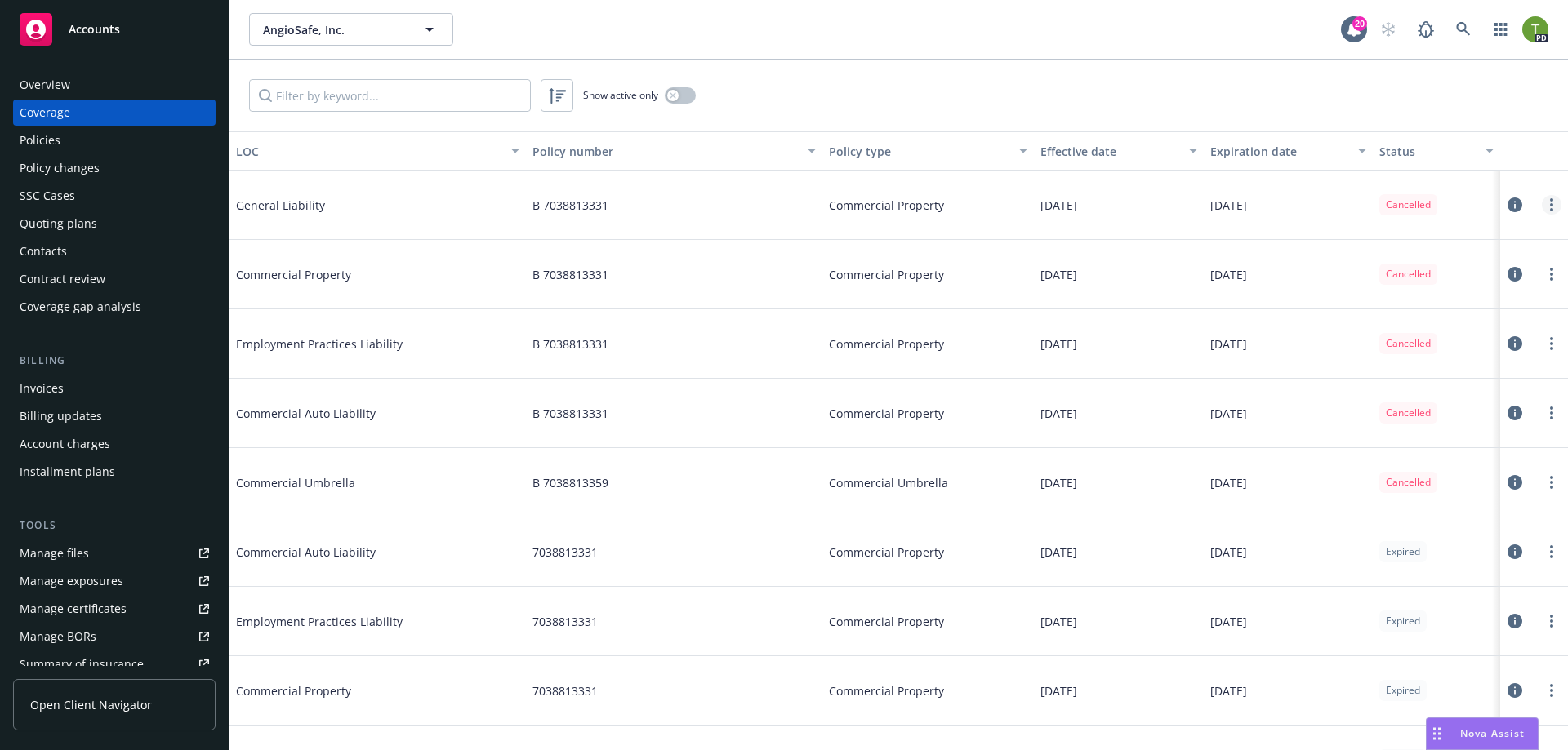
click at [1550, 204] on icon "more" at bounding box center [1551, 205] width 4 height 13
click at [1397, 307] on link "View policy" at bounding box center [1440, 303] width 215 height 32
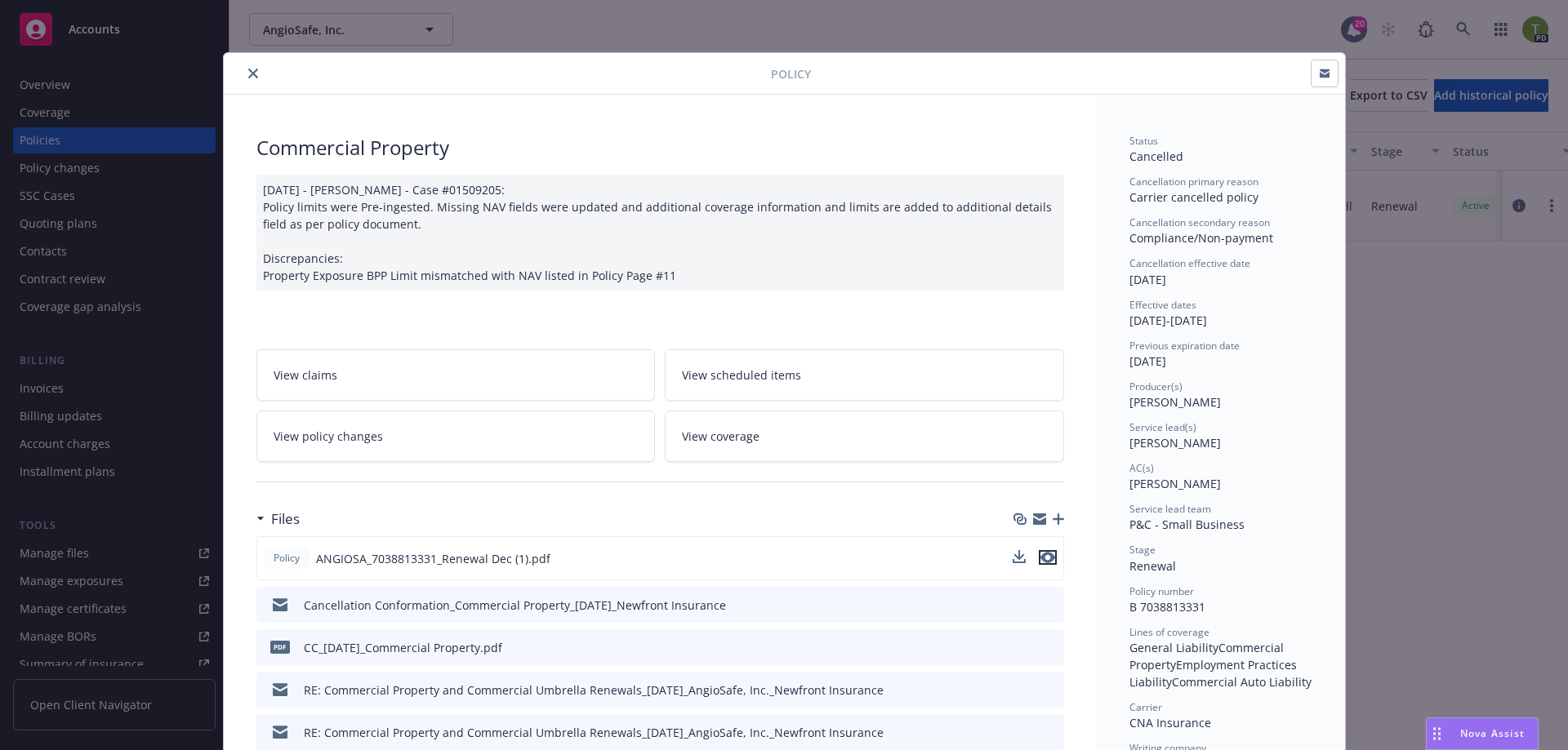
click at [1042, 557] on icon "preview file" at bounding box center [1047, 557] width 15 height 11
click at [100, 138] on div "Policy Commercial Property [DATE] - [PERSON_NAME] - Case #01509205: Policy limi…" at bounding box center [784, 375] width 1568 height 750
click at [53, 141] on div "Policy Commercial Property [DATE] - [PERSON_NAME] - Case #01509205: Policy limi…" at bounding box center [784, 375] width 1568 height 750
click at [253, 74] on button "close" at bounding box center [253, 73] width 19 height 19
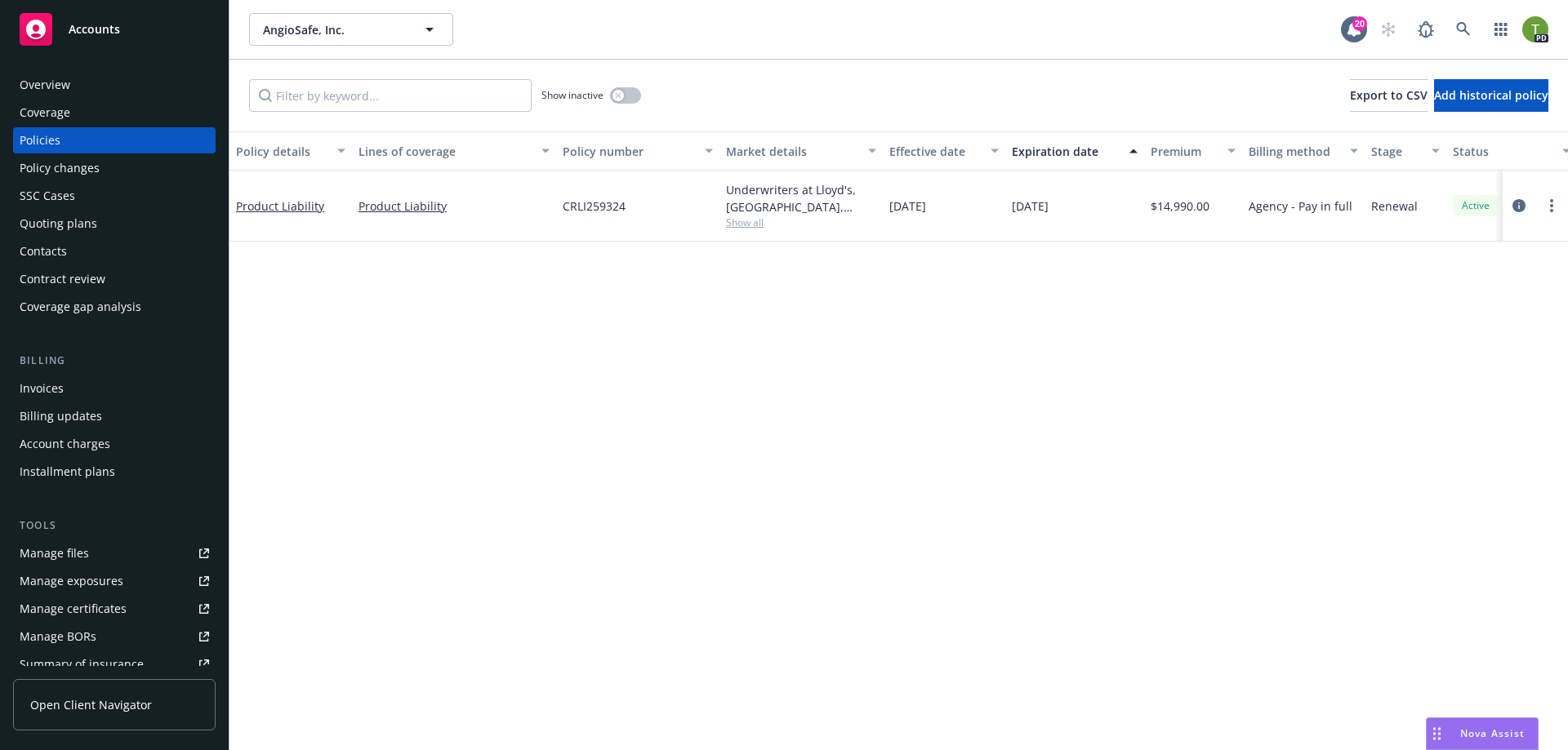
click at [53, 136] on div "Policies" at bounding box center [40, 140] width 41 height 26
click at [311, 207] on link "Product Liability" at bounding box center [280, 205] width 88 height 16
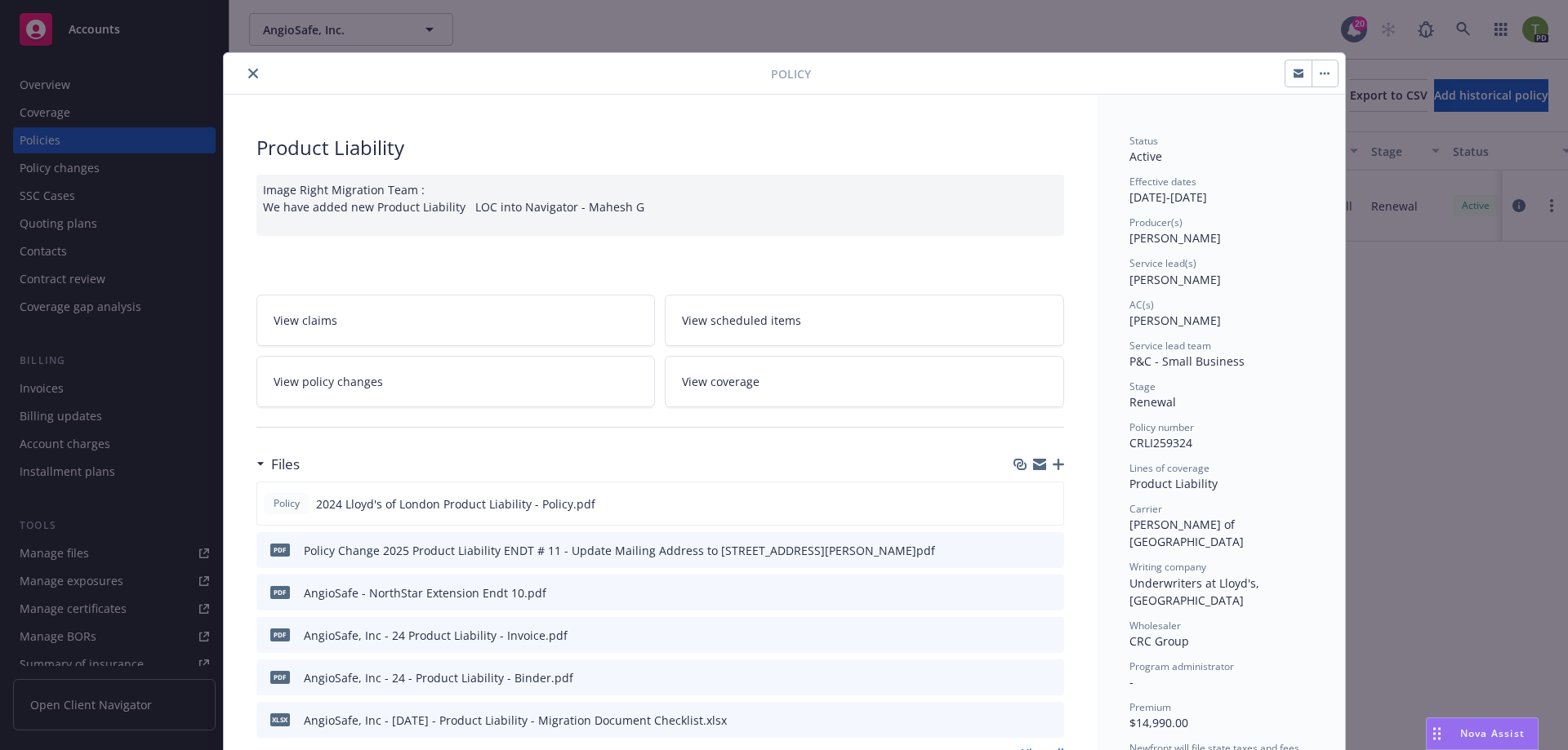
scroll to position [49, 0]
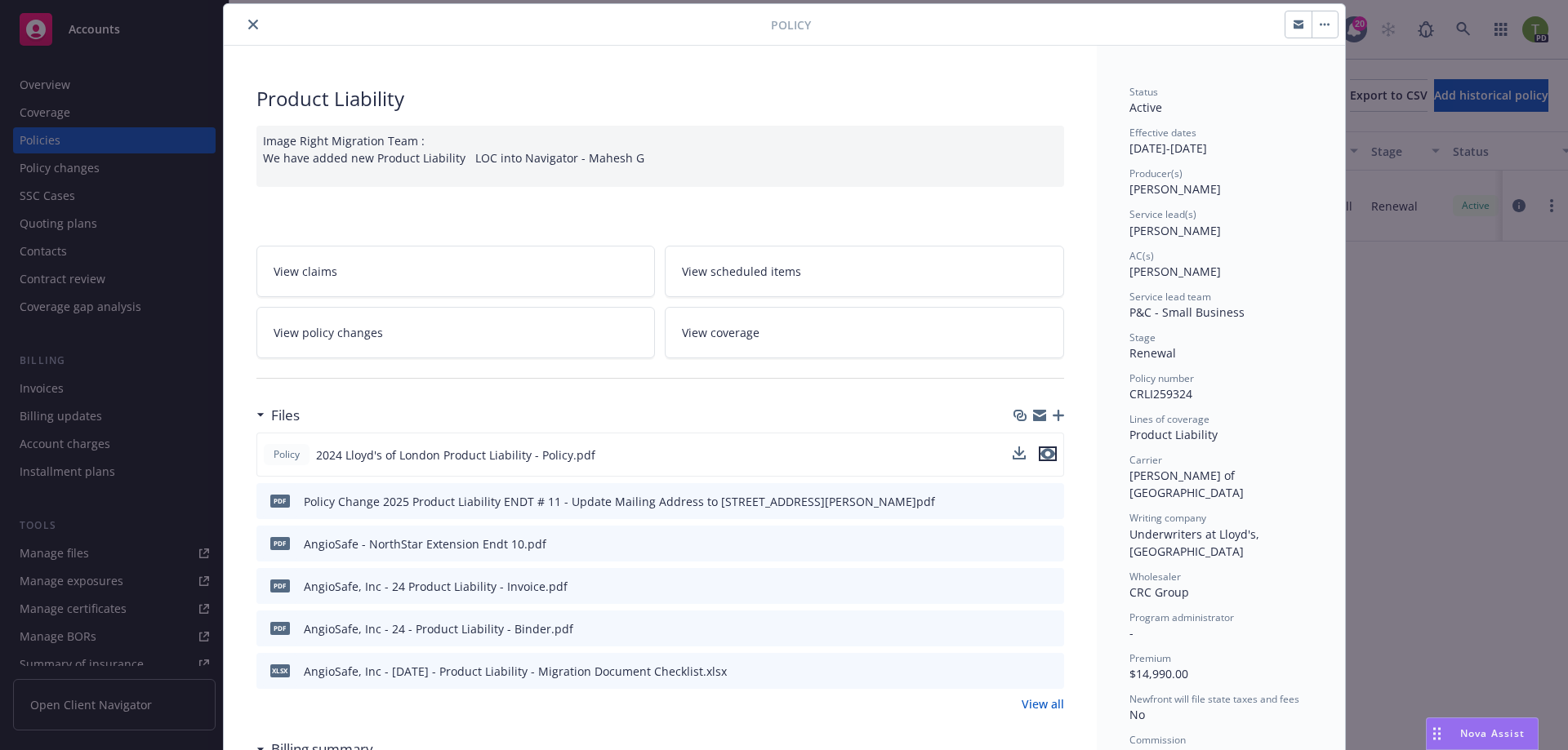
click at [1045, 453] on icon "preview file" at bounding box center [1047, 453] width 15 height 11
click at [248, 24] on icon "close" at bounding box center [253, 24] width 10 height 10
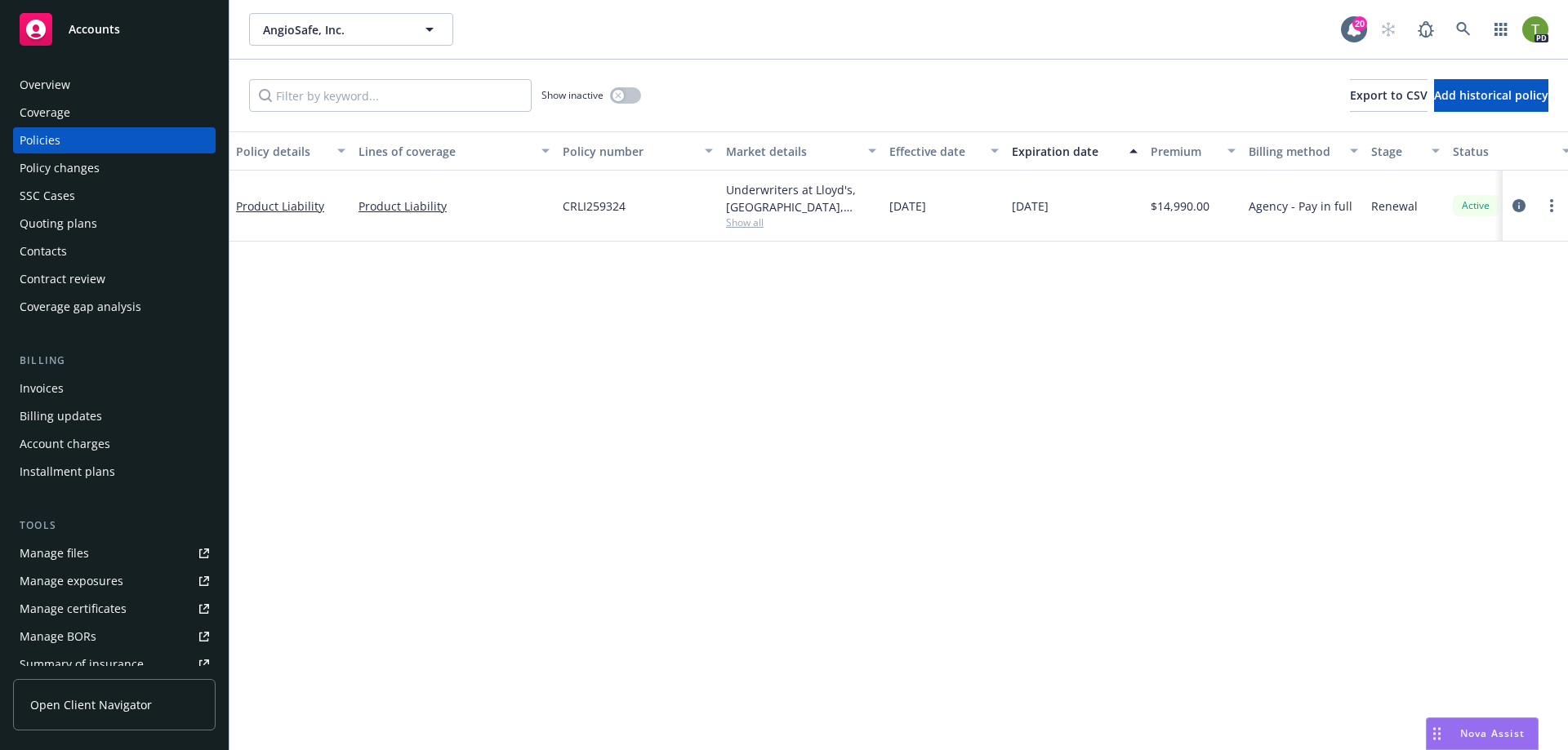
click at [35, 118] on div "Coverage" at bounding box center [44, 112] width 51 height 26
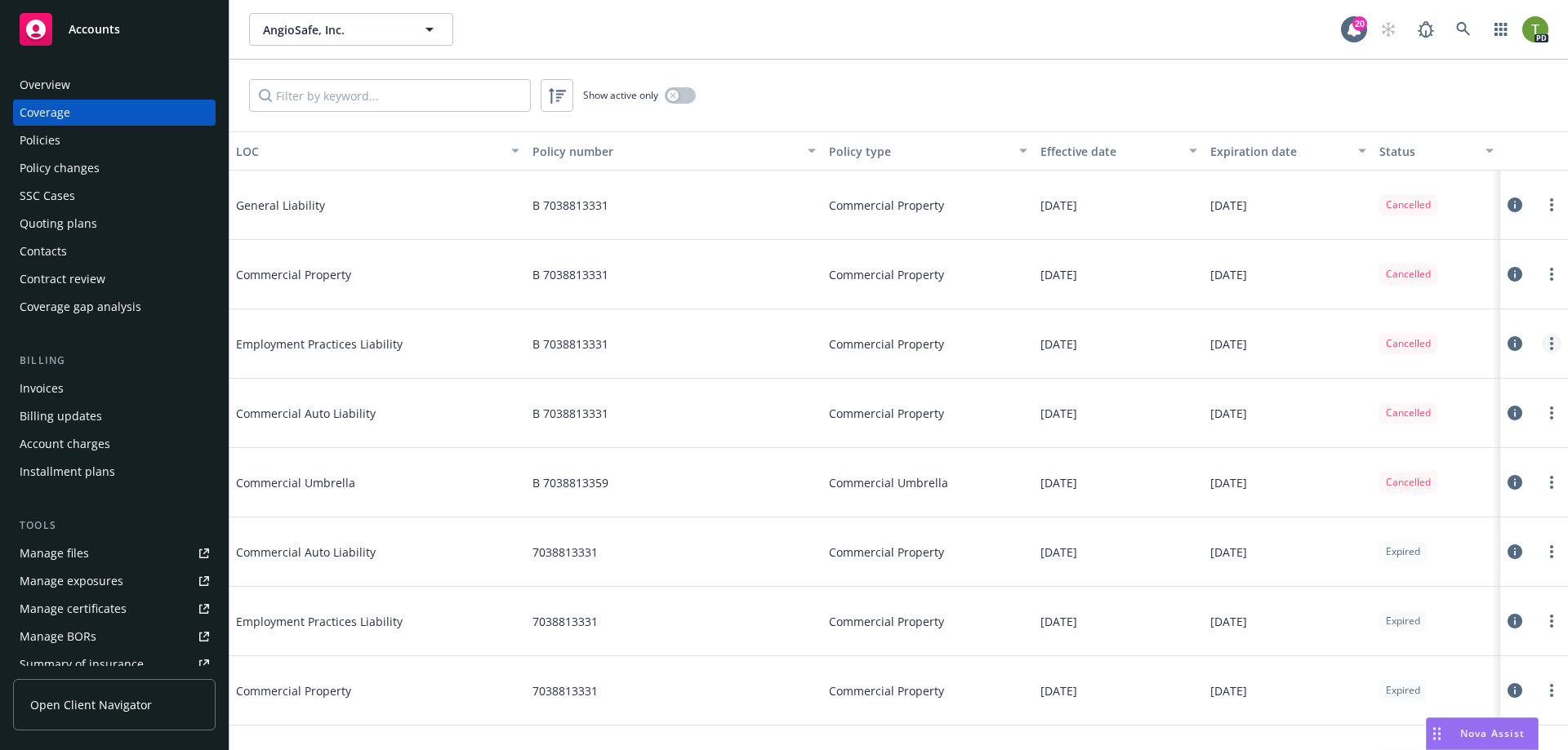
click at [1541, 344] on link "more" at bounding box center [1550, 343] width 19 height 19
click at [1406, 449] on link "View policy" at bounding box center [1440, 441] width 215 height 32
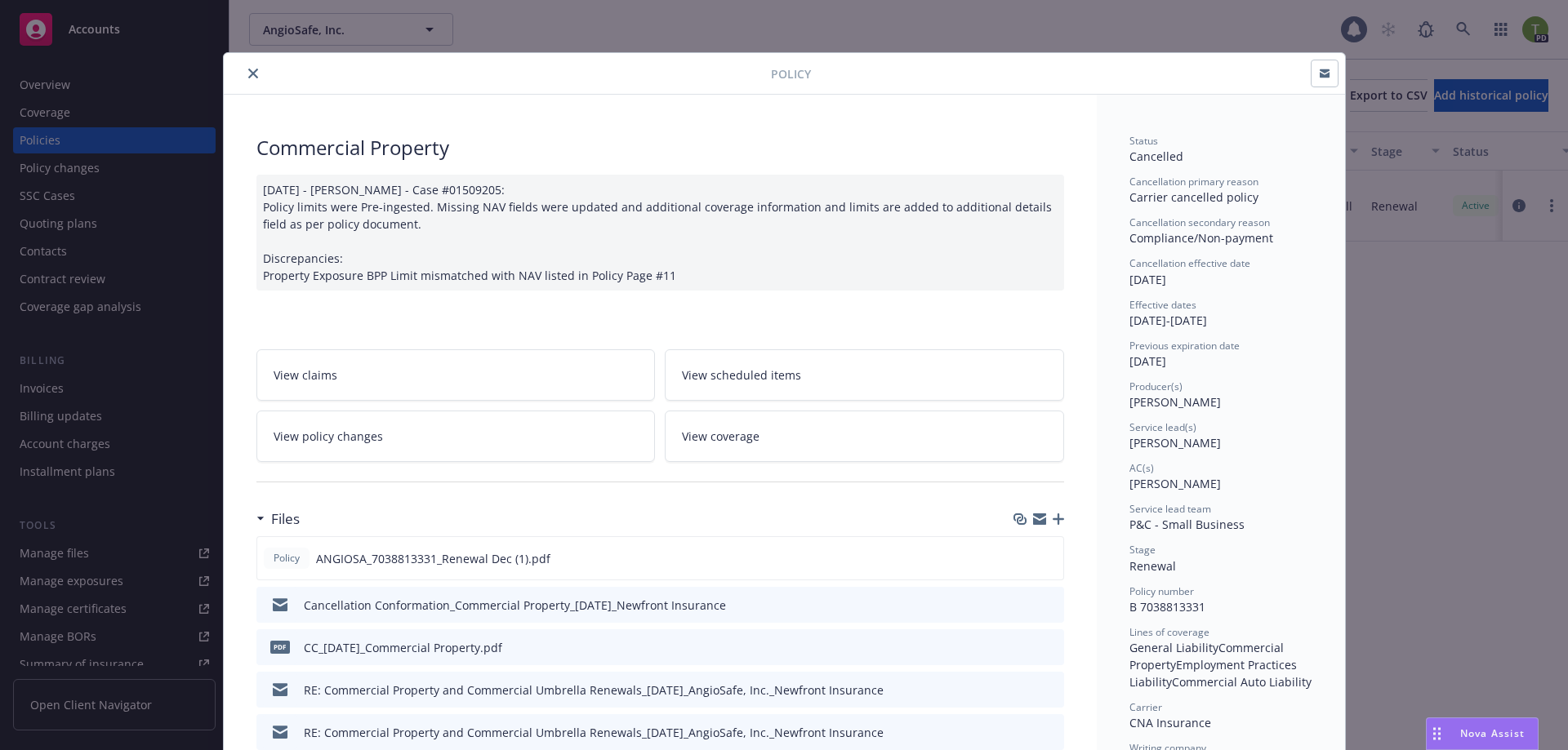
scroll to position [49, 0]
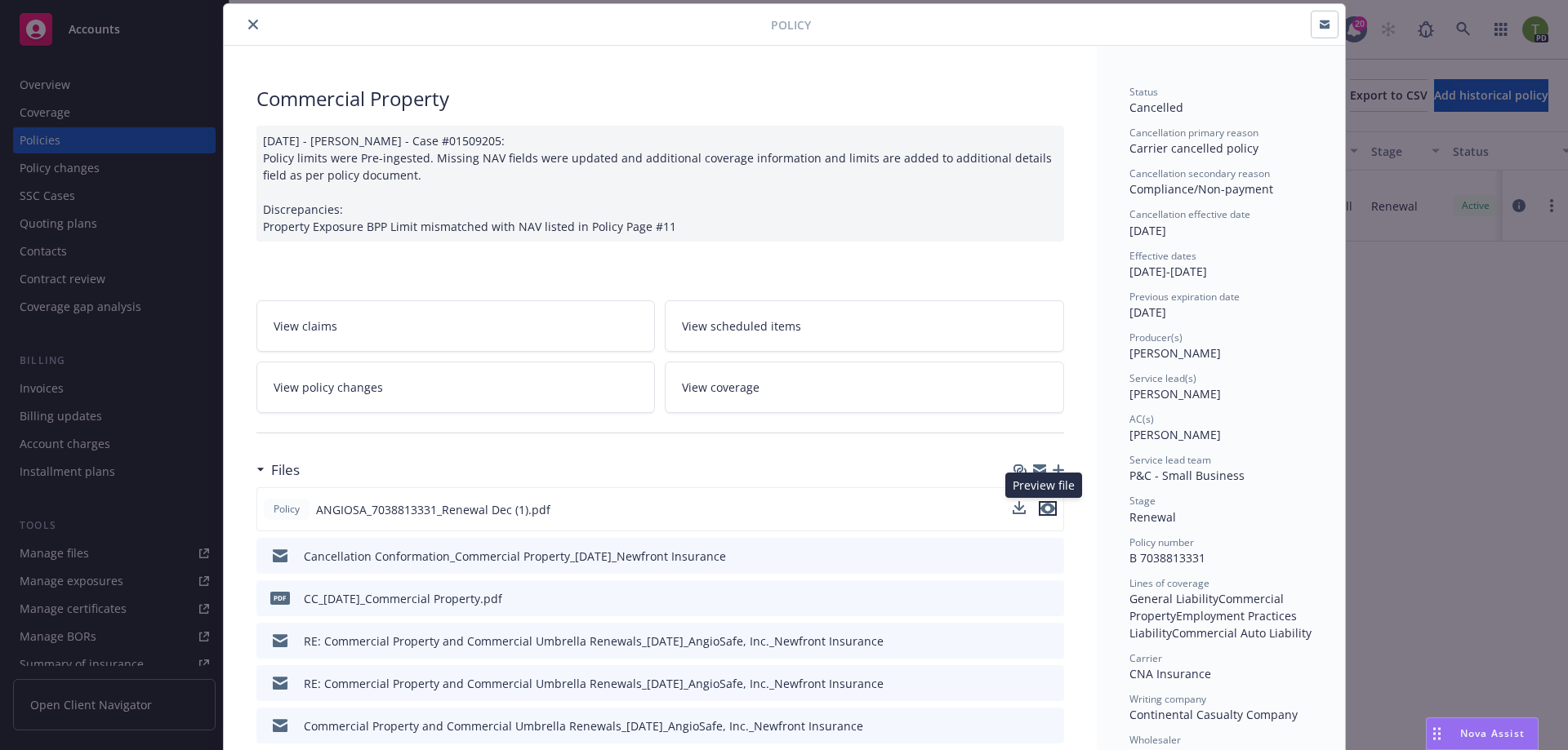
click at [1040, 508] on icon "preview file" at bounding box center [1047, 509] width 15 height 11
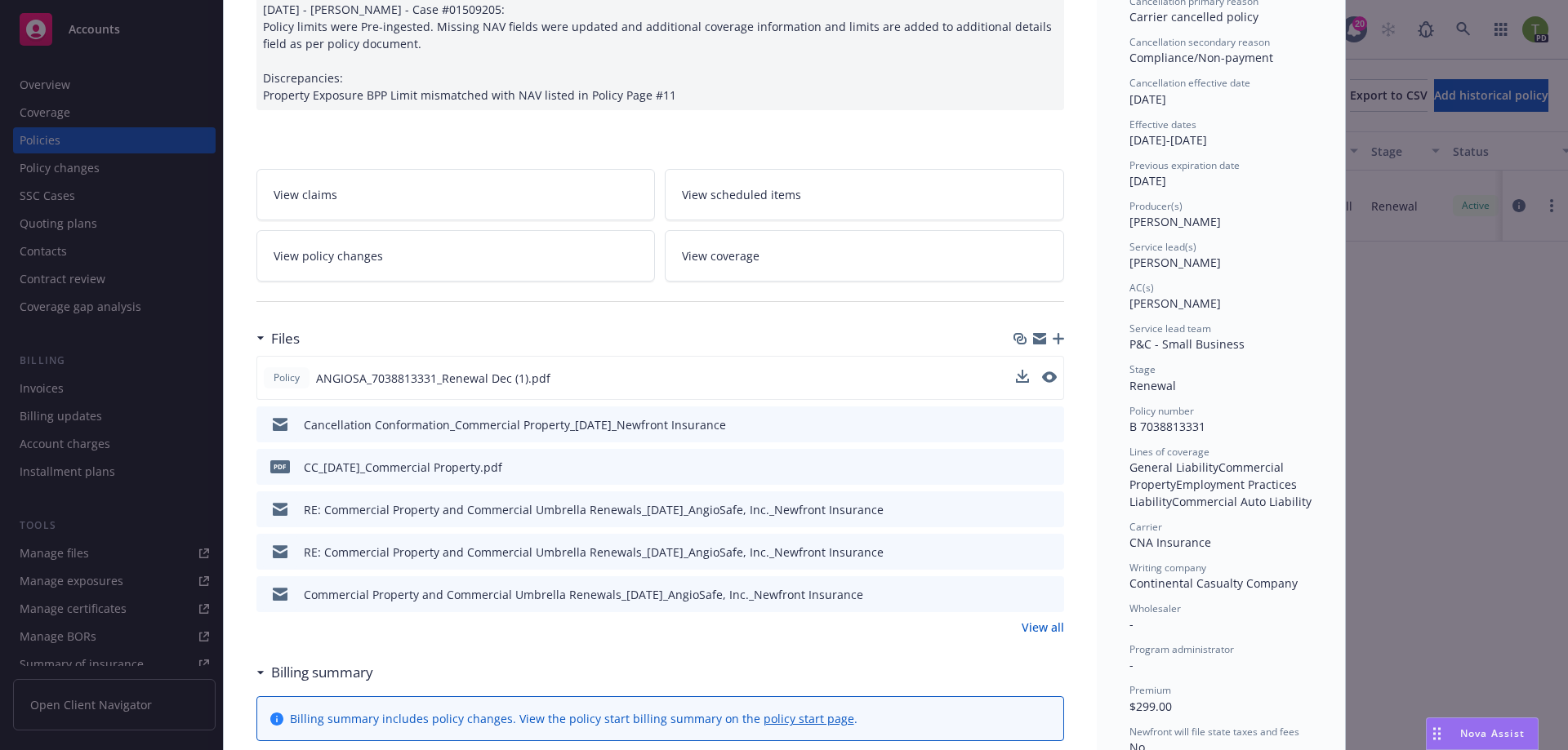
scroll to position [212, 0]
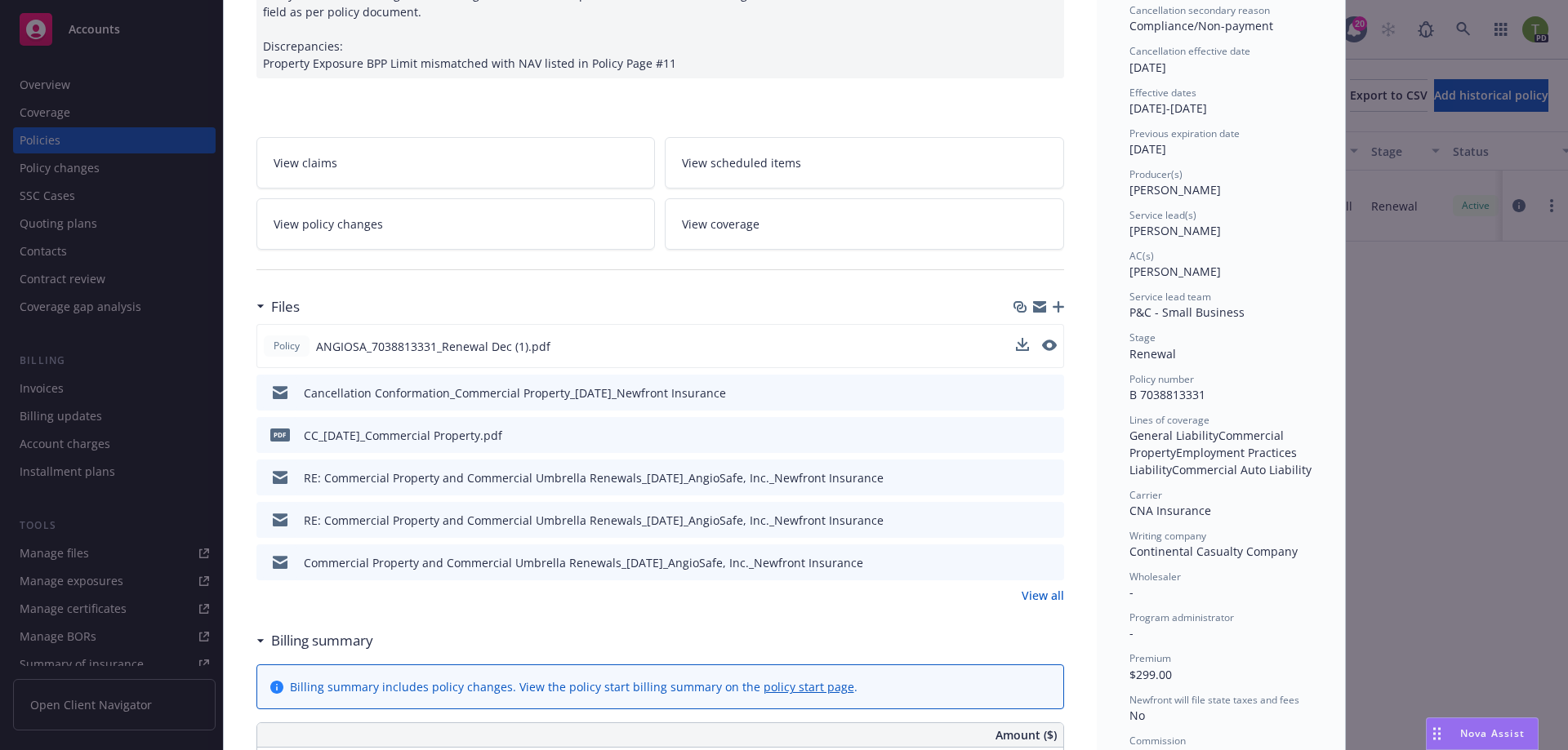
click at [1042, 475] on icon "preview file" at bounding box center [1048, 476] width 15 height 11
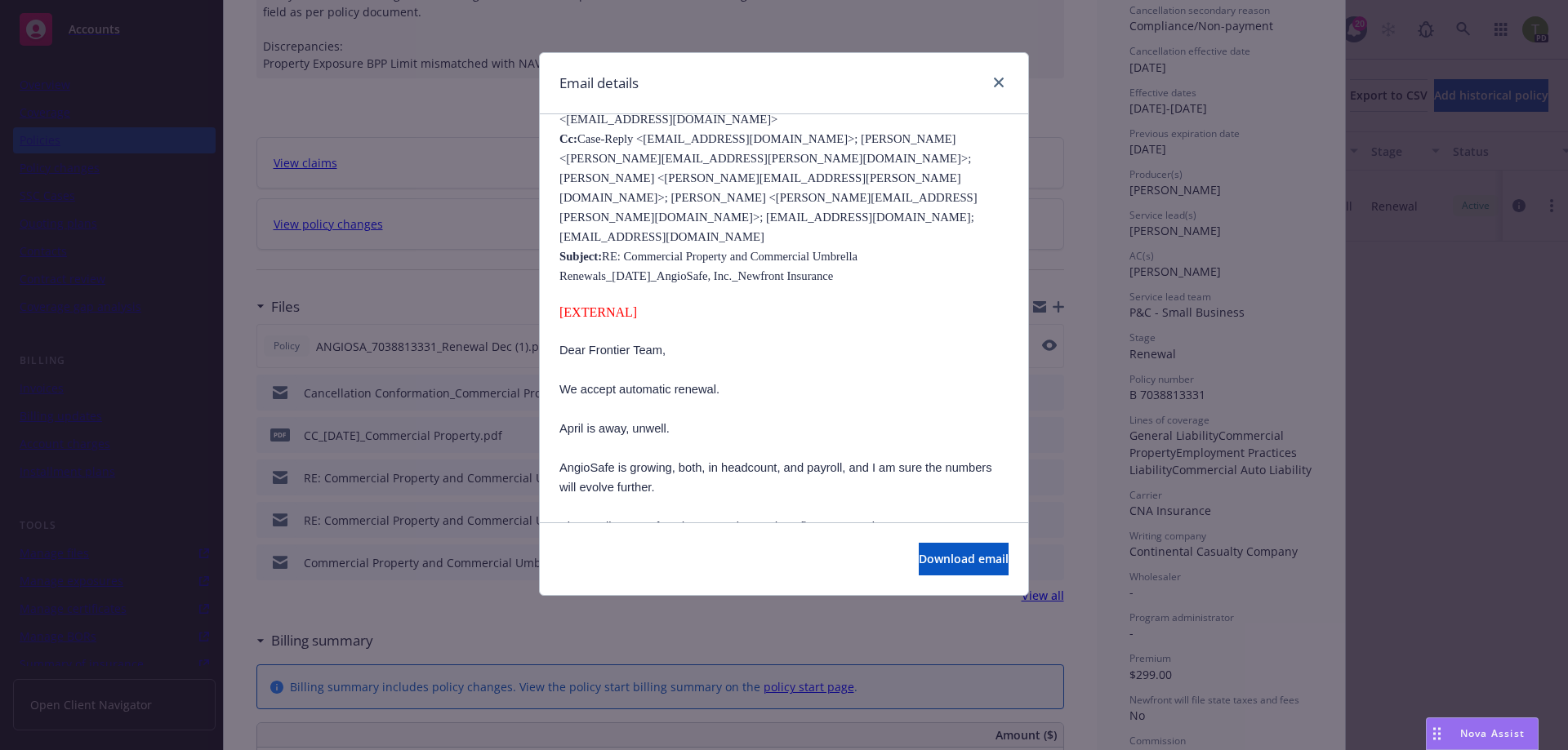
scroll to position [653, 0]
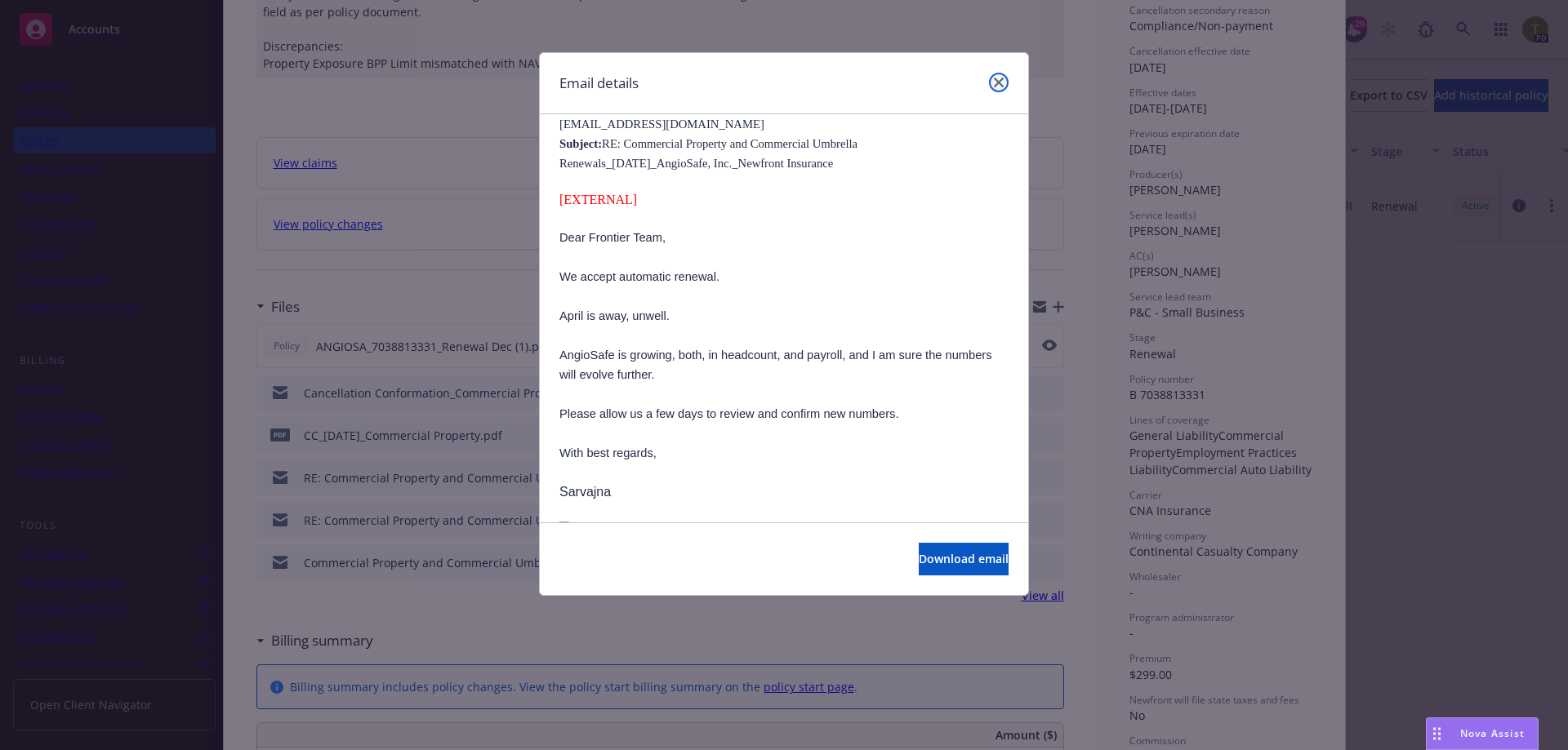
click at [997, 80] on icon "close" at bounding box center [998, 82] width 10 height 10
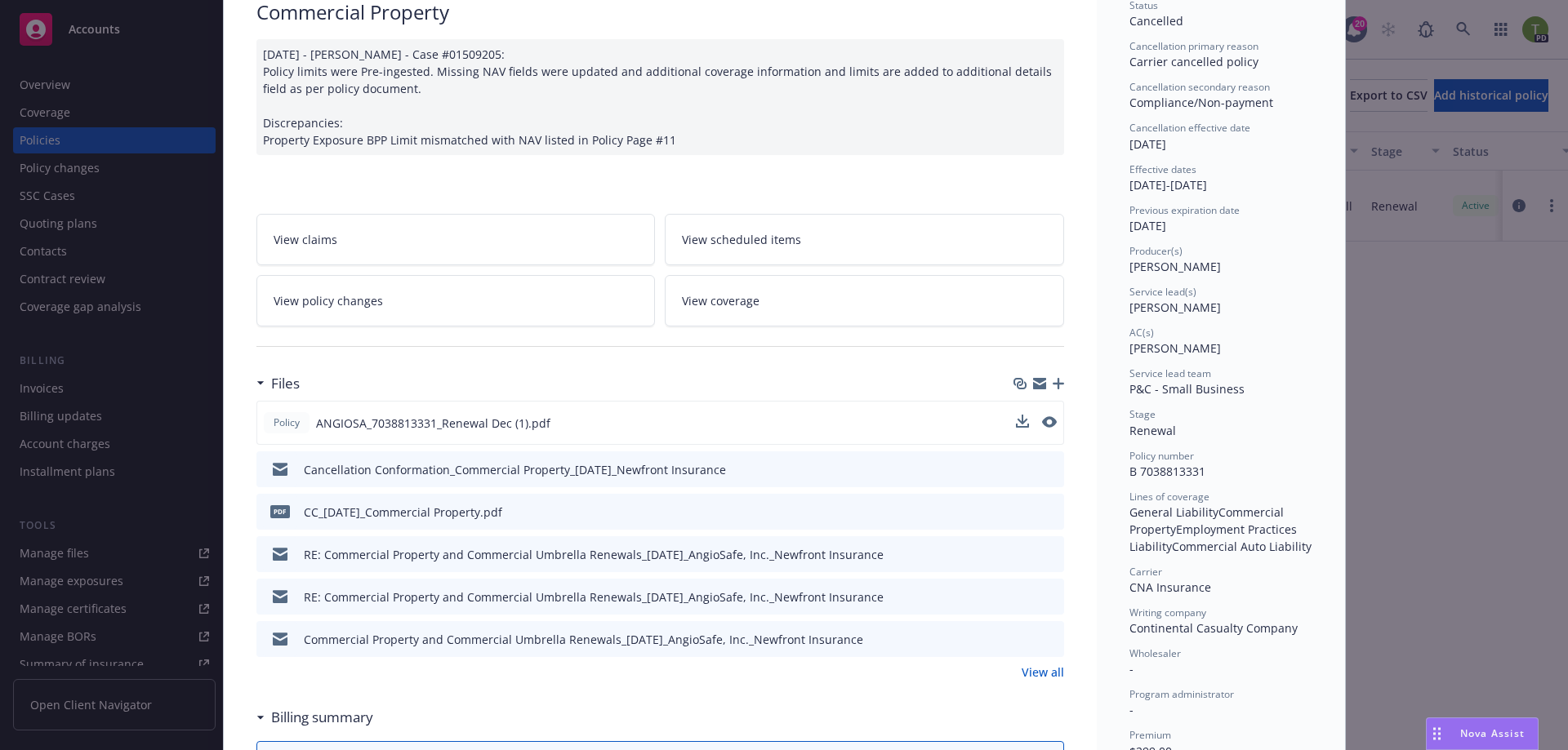
scroll to position [0, 0]
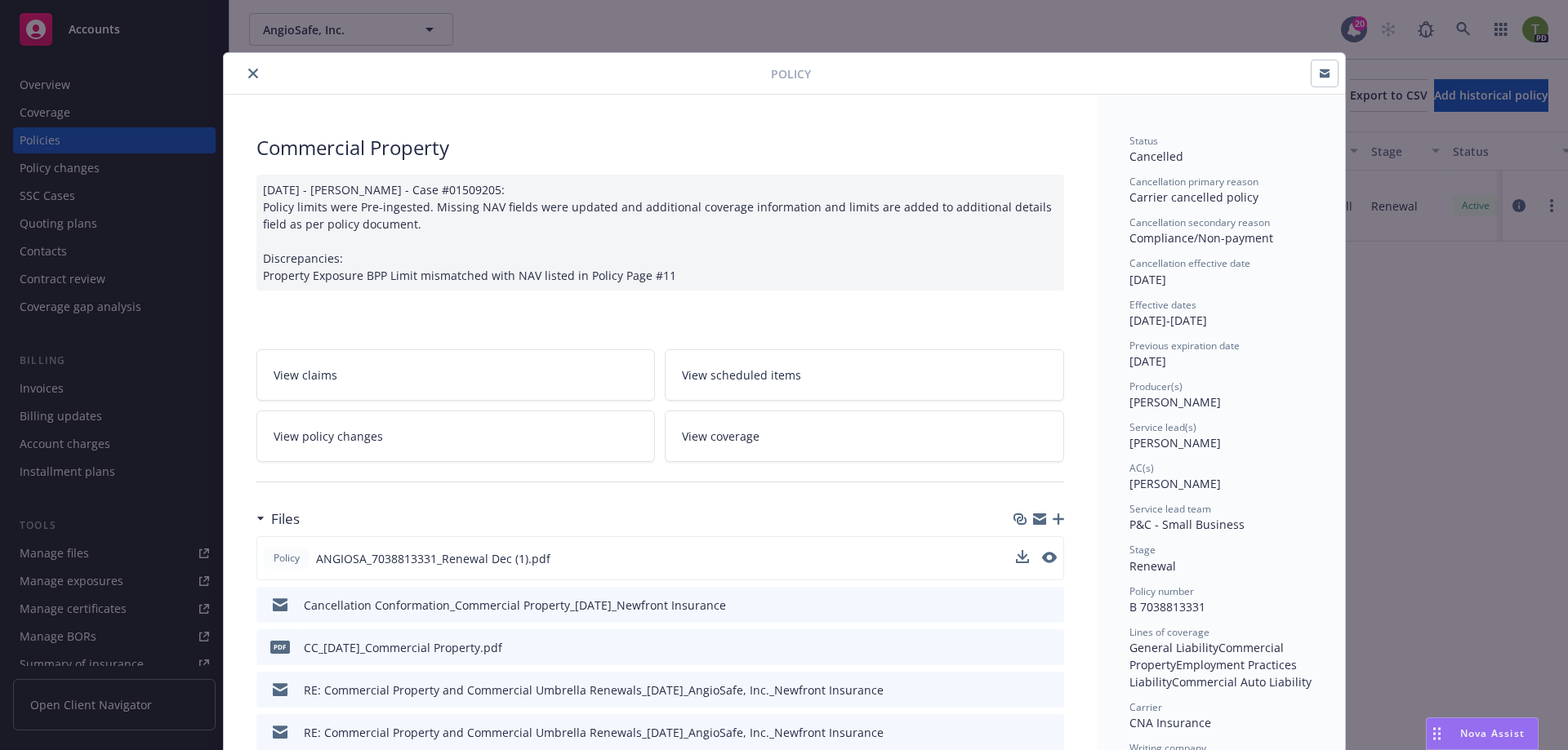
click at [248, 71] on icon "close" at bounding box center [253, 73] width 10 height 10
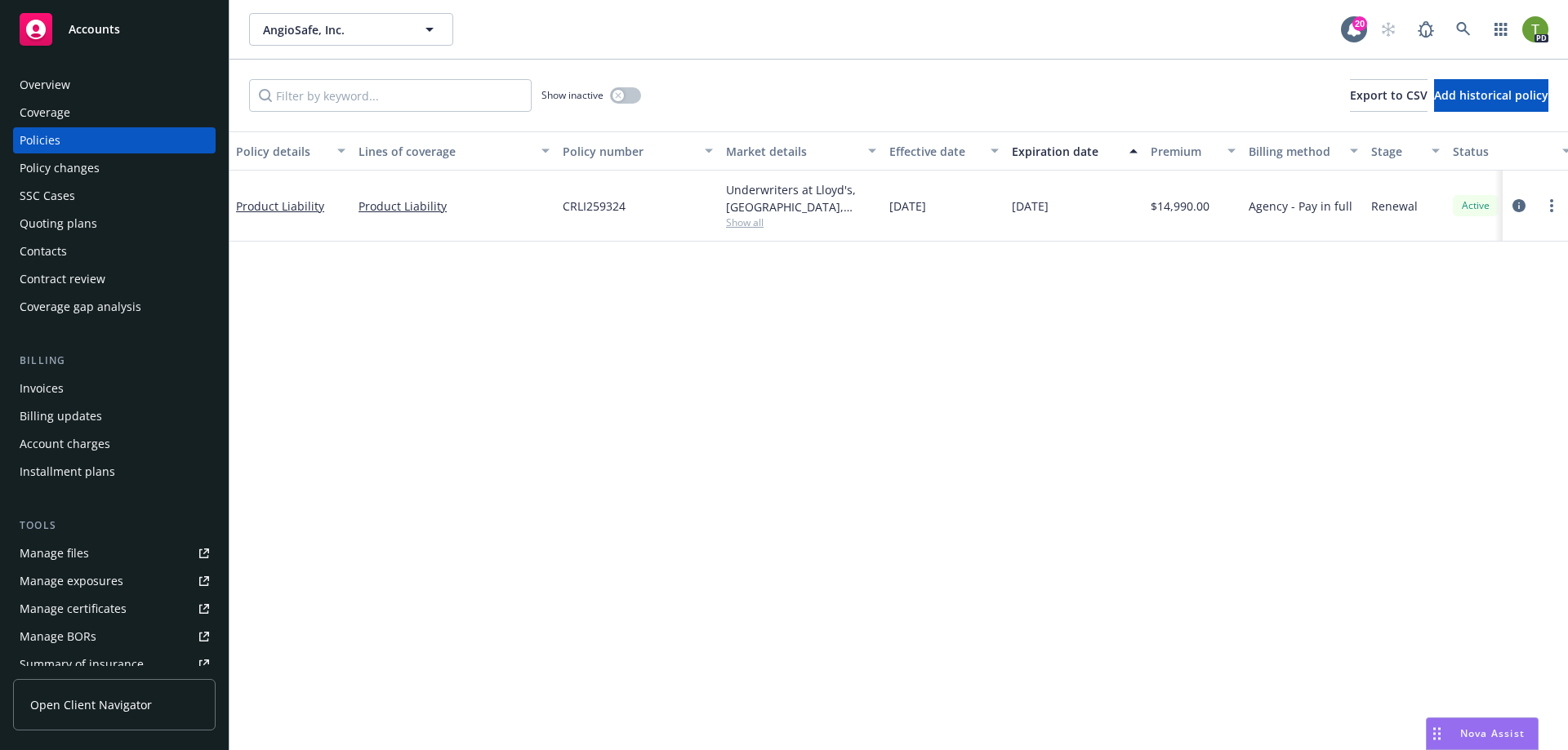
click at [61, 111] on div "Coverage" at bounding box center [44, 112] width 51 height 26
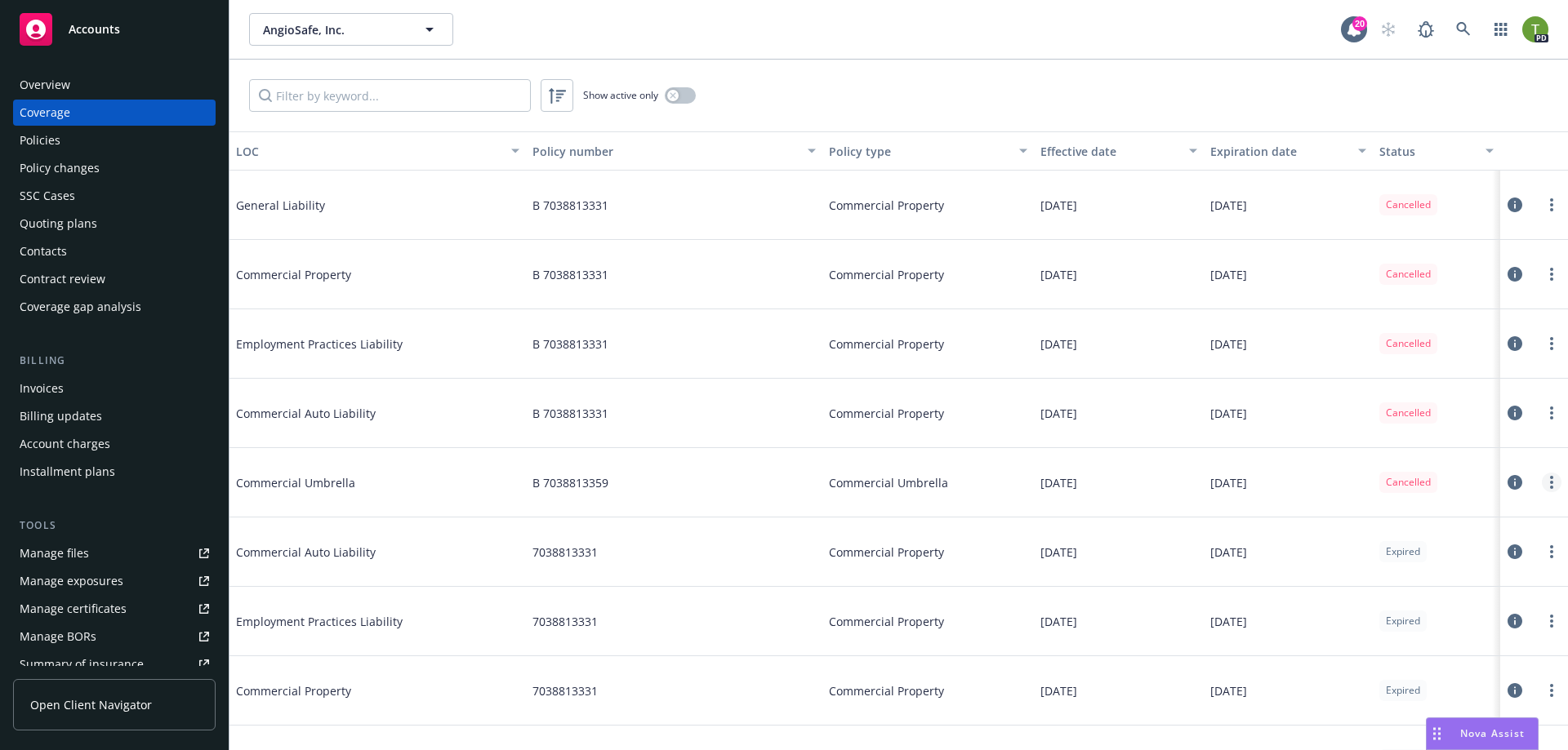
click at [1550, 481] on icon "more" at bounding box center [1551, 482] width 4 height 13
click at [1386, 590] on link "View policy" at bounding box center [1440, 580] width 215 height 32
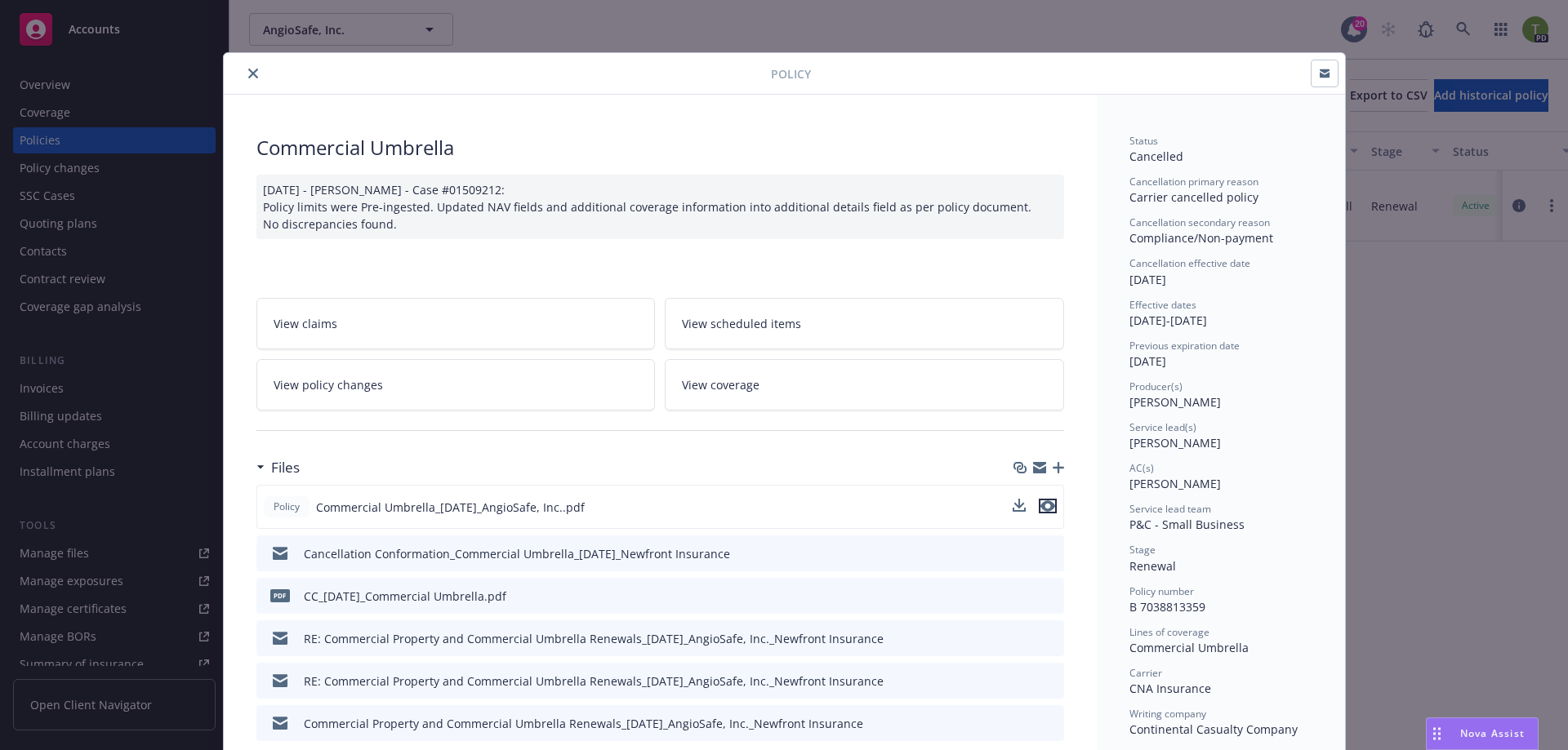
click at [1040, 507] on icon "preview file" at bounding box center [1047, 506] width 15 height 11
click at [255, 78] on div at bounding box center [501, 73] width 540 height 19
click at [243, 75] on button "close" at bounding box center [253, 73] width 19 height 19
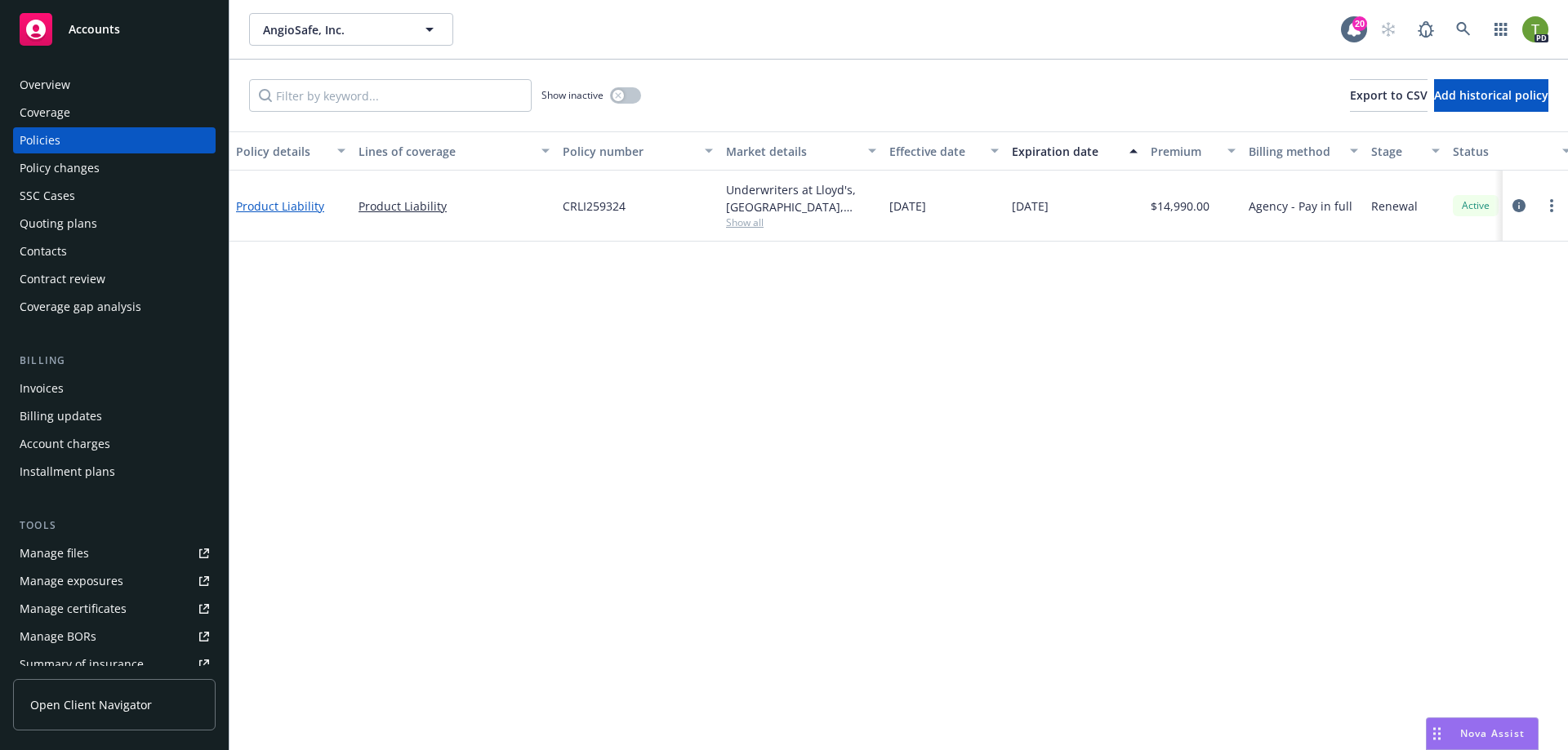
click at [276, 204] on link "Product Liability" at bounding box center [280, 205] width 88 height 16
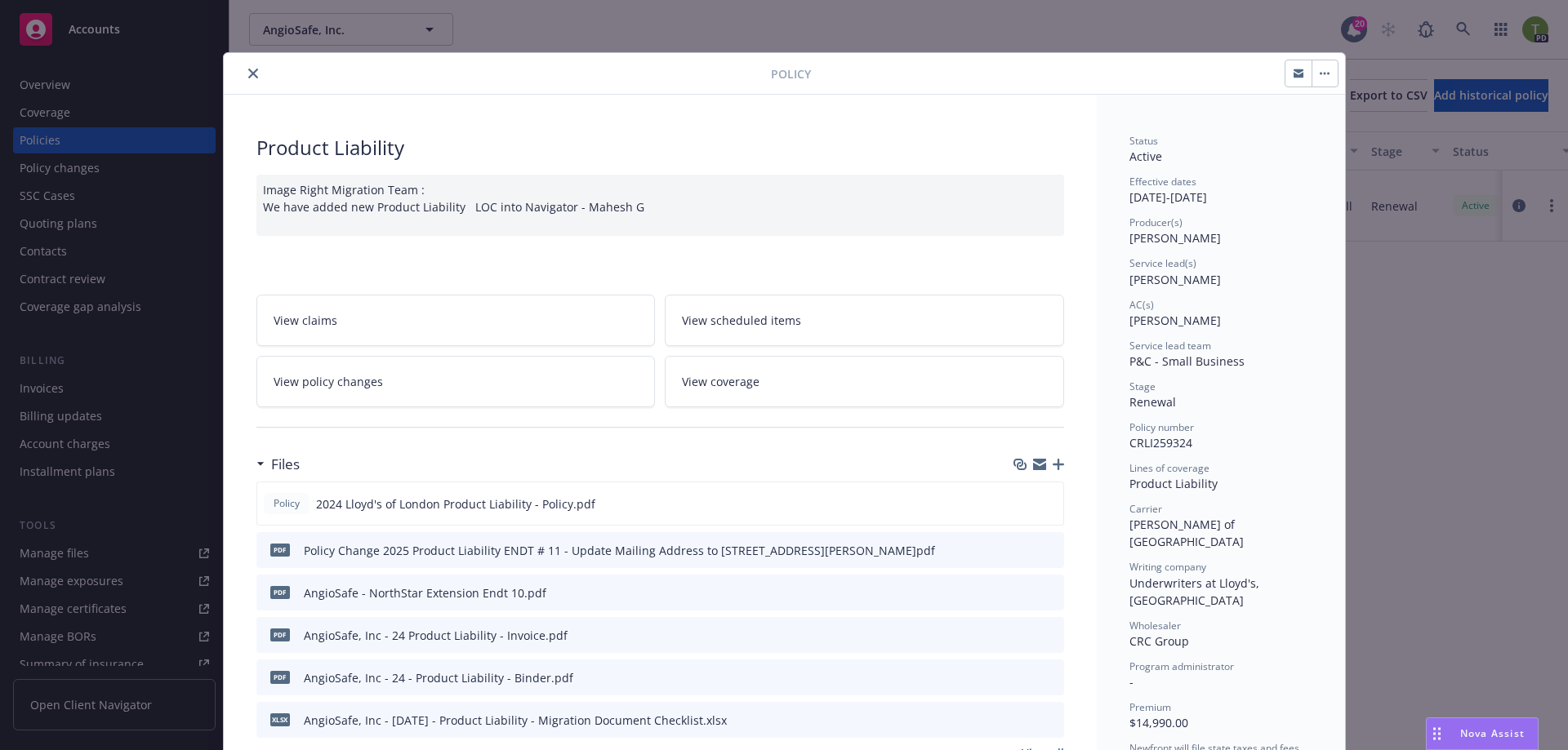
drag, startPoint x: 700, startPoint y: 548, endPoint x: 938, endPoint y: 560, distance: 238.3
click at [935, 560] on div "pdf Policy Change 2025 Product Liability ENDT # 11 - Update Mailing Address to …" at bounding box center [598, 549] width 672 height 34
click at [1041, 549] on icon "preview file" at bounding box center [1048, 549] width 15 height 11
